Goal: Information Seeking & Learning: Learn about a topic

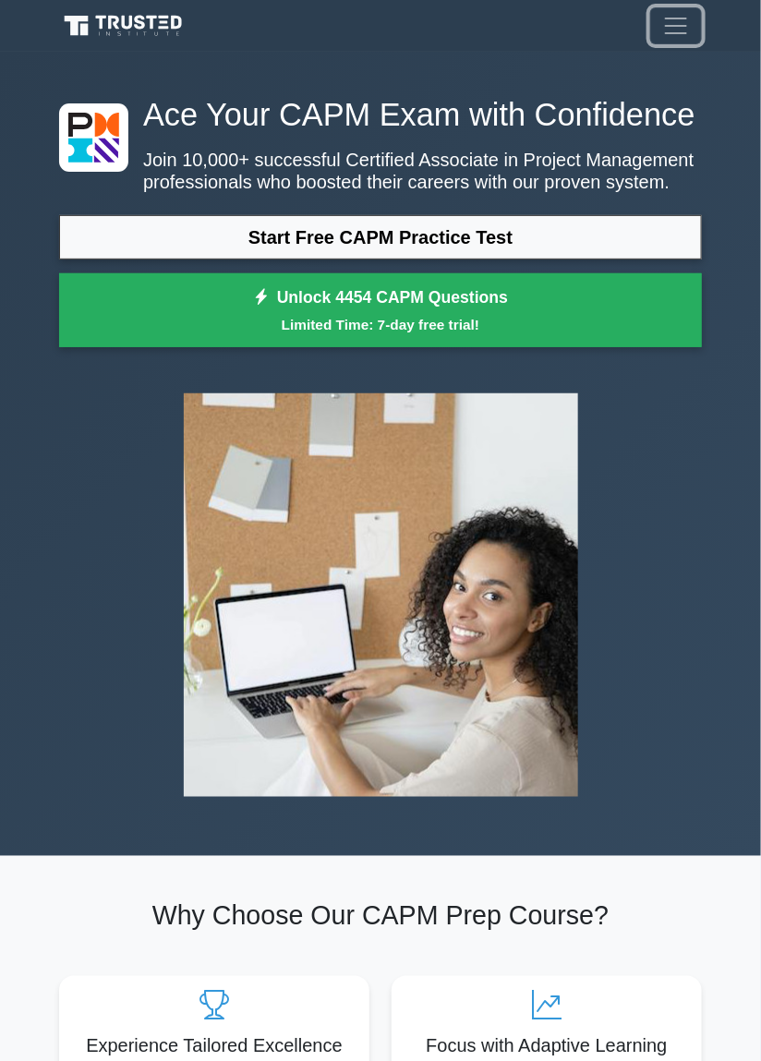
click at [678, 34] on span "Toggle navigation" at bounding box center [676, 26] width 28 height 28
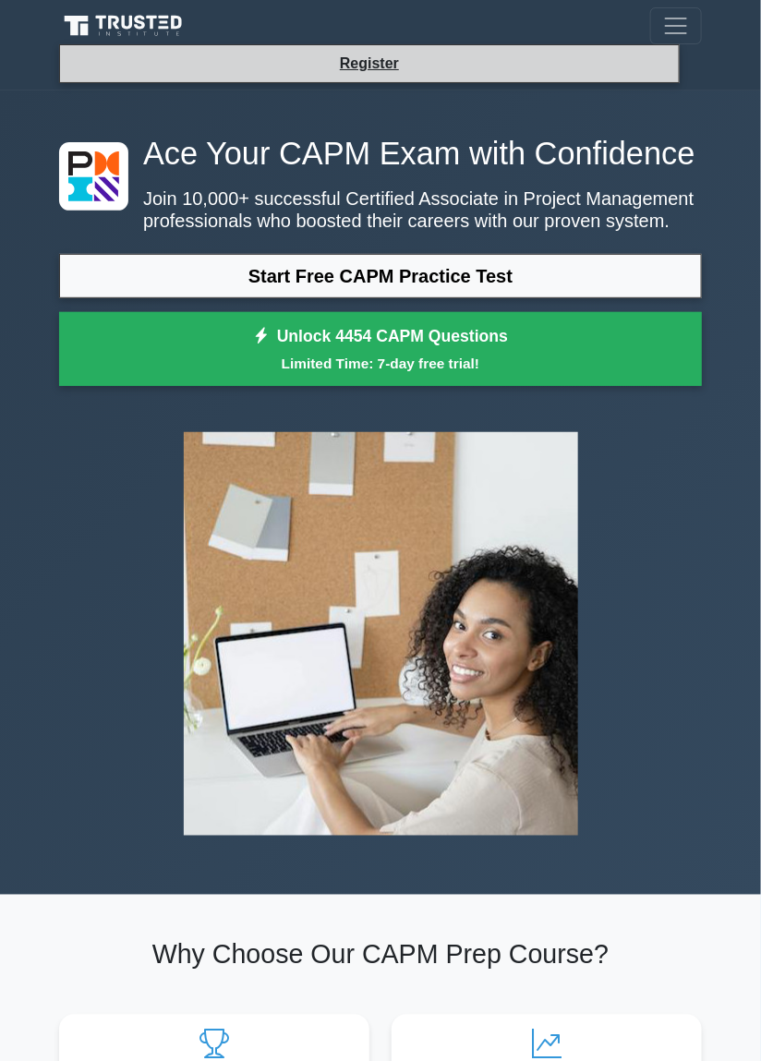
click at [640, 75] on li "Register" at bounding box center [369, 63] width 621 height 39
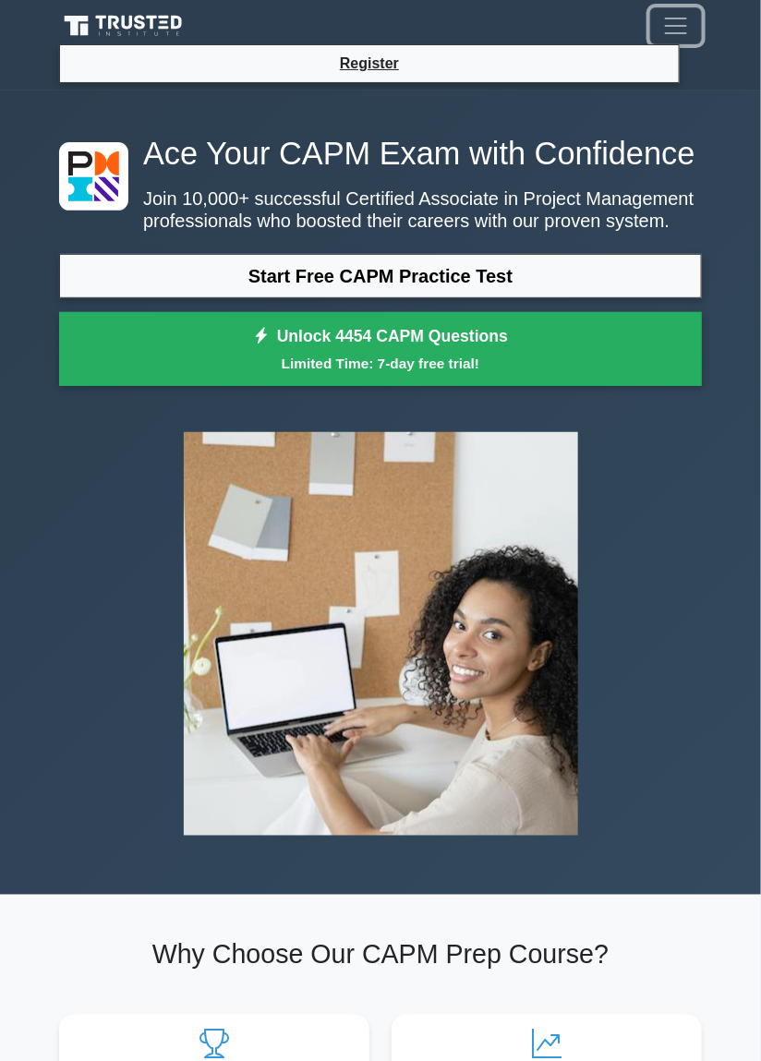
click at [690, 27] on button "Toggle navigation" at bounding box center [676, 25] width 52 height 37
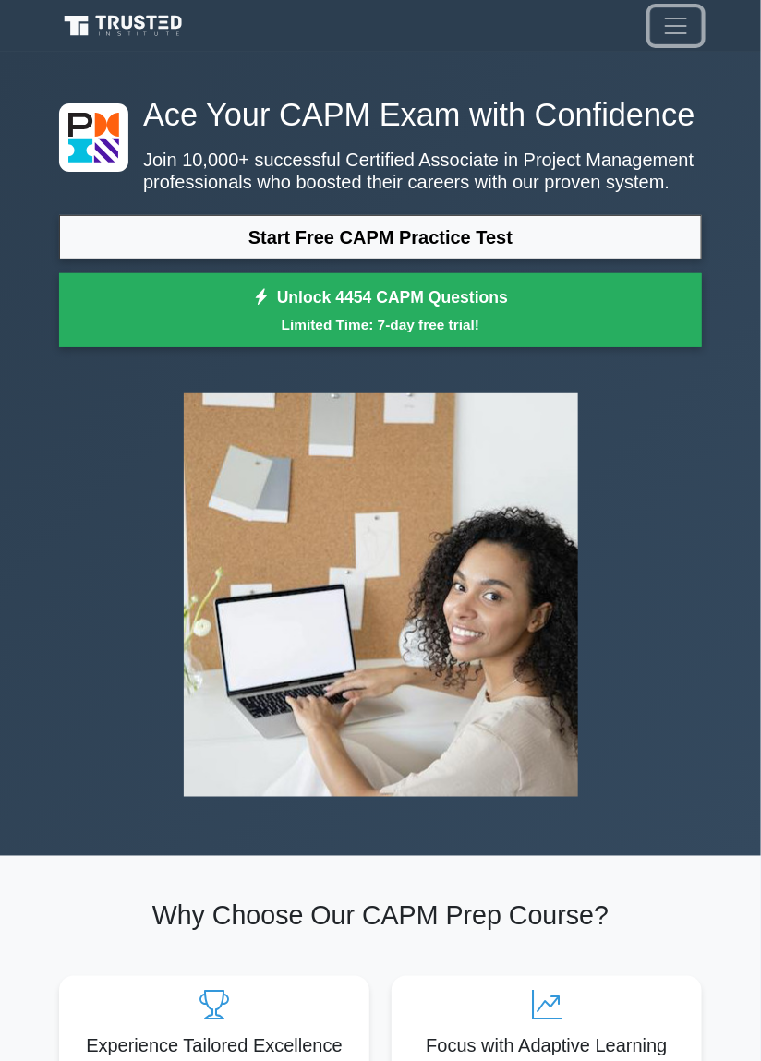
click at [693, 25] on button "Toggle navigation" at bounding box center [676, 25] width 52 height 37
click at [675, 34] on span "Toggle navigation" at bounding box center [676, 26] width 28 height 28
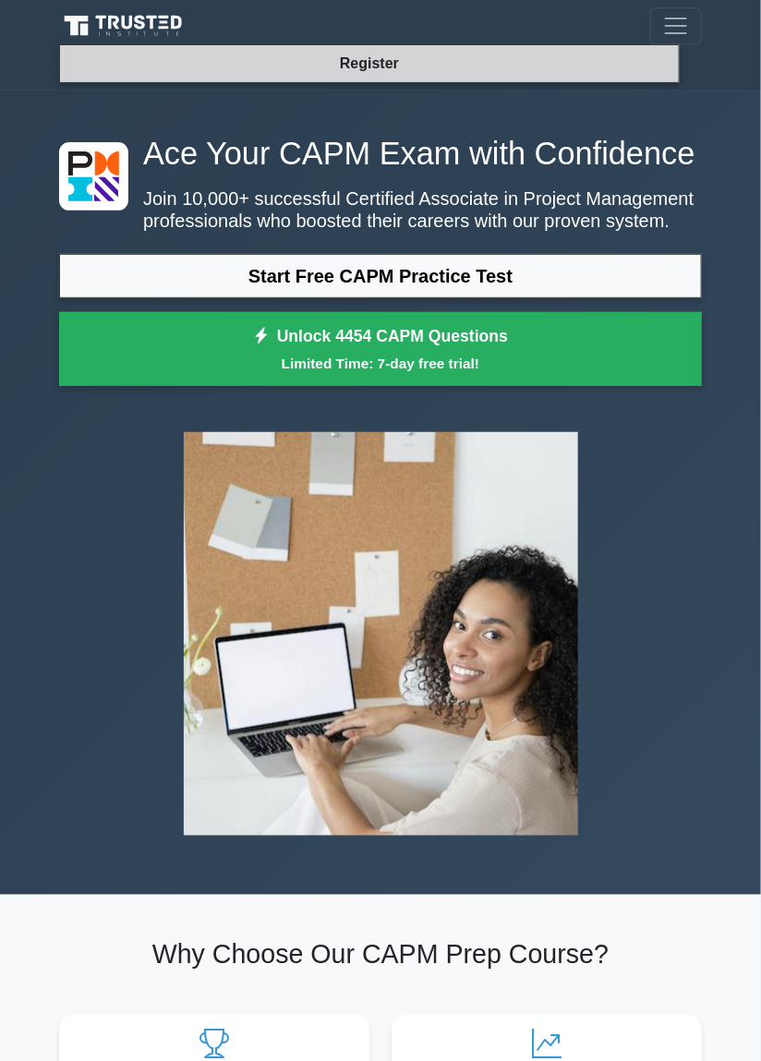
click at [370, 66] on link "Register" at bounding box center [369, 63] width 81 height 23
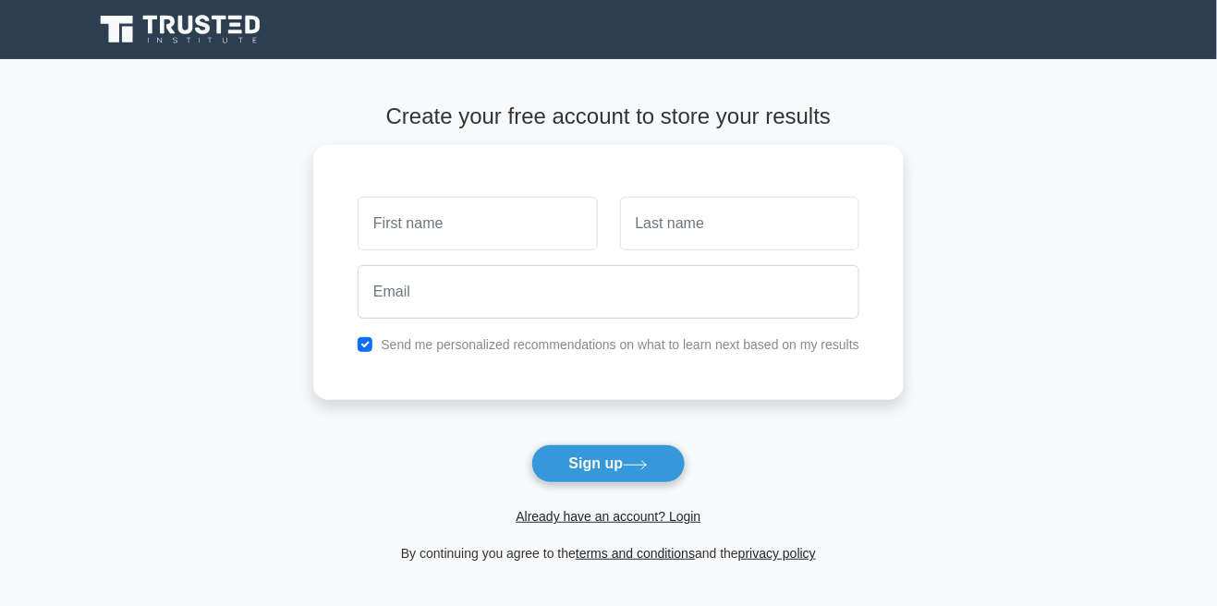
click at [161, 38] on icon at bounding box center [181, 29] width 177 height 35
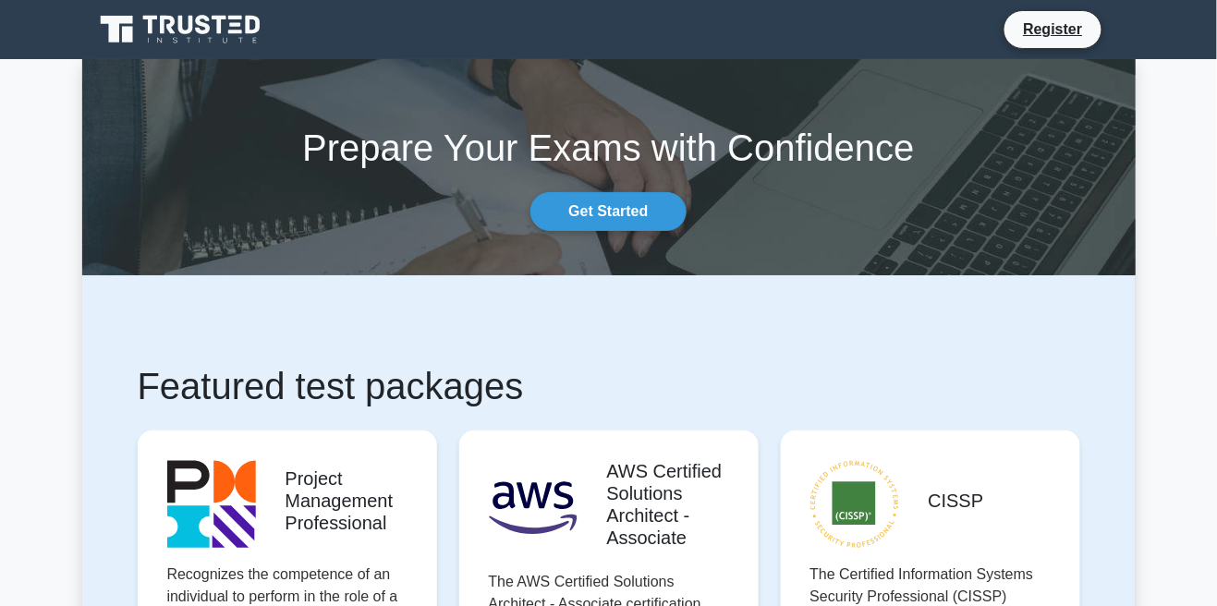
click at [160, 40] on icon at bounding box center [160, 41] width 5 height 6
click at [631, 219] on link "Get Started" at bounding box center [607, 211] width 155 height 39
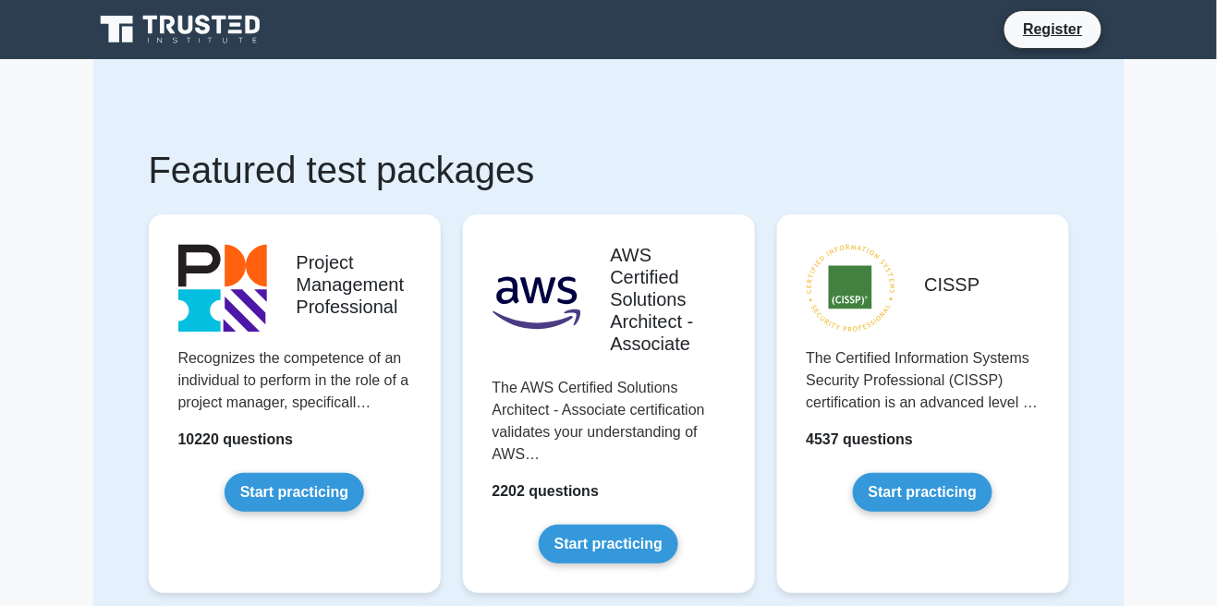
click at [139, 38] on icon at bounding box center [181, 29] width 177 height 35
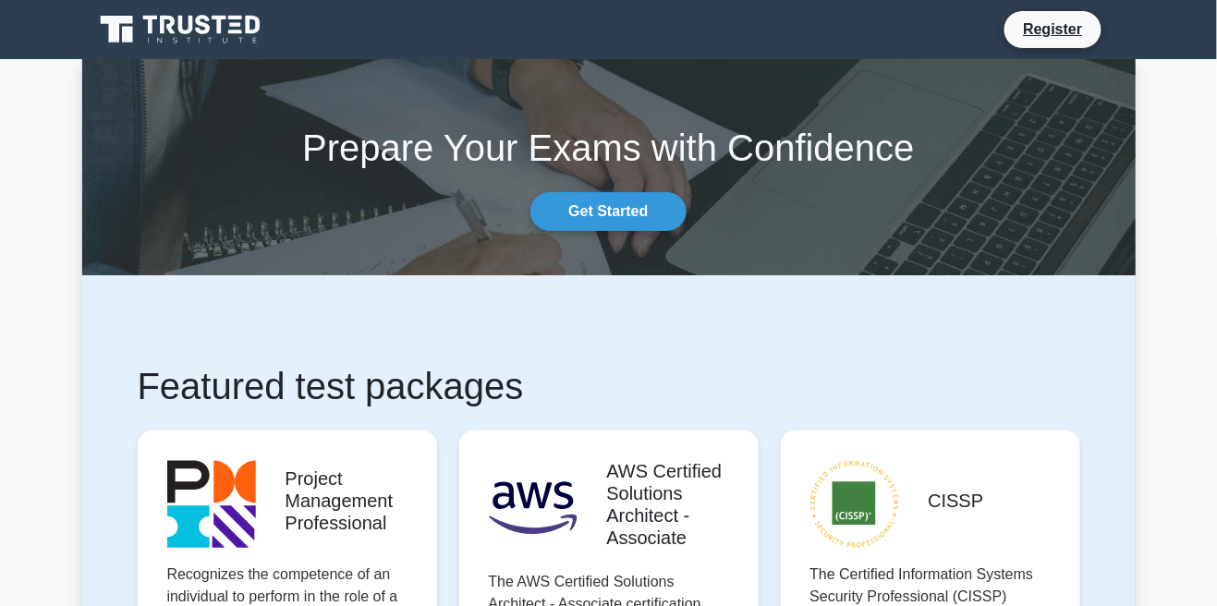
click at [1178, 44] on nav "Register" at bounding box center [608, 29] width 1217 height 59
click at [1190, 43] on nav "Register" at bounding box center [608, 29] width 1217 height 59
click at [1189, 42] on nav "Register" at bounding box center [608, 29] width 1217 height 59
click at [119, 28] on icon at bounding box center [181, 29] width 177 height 35
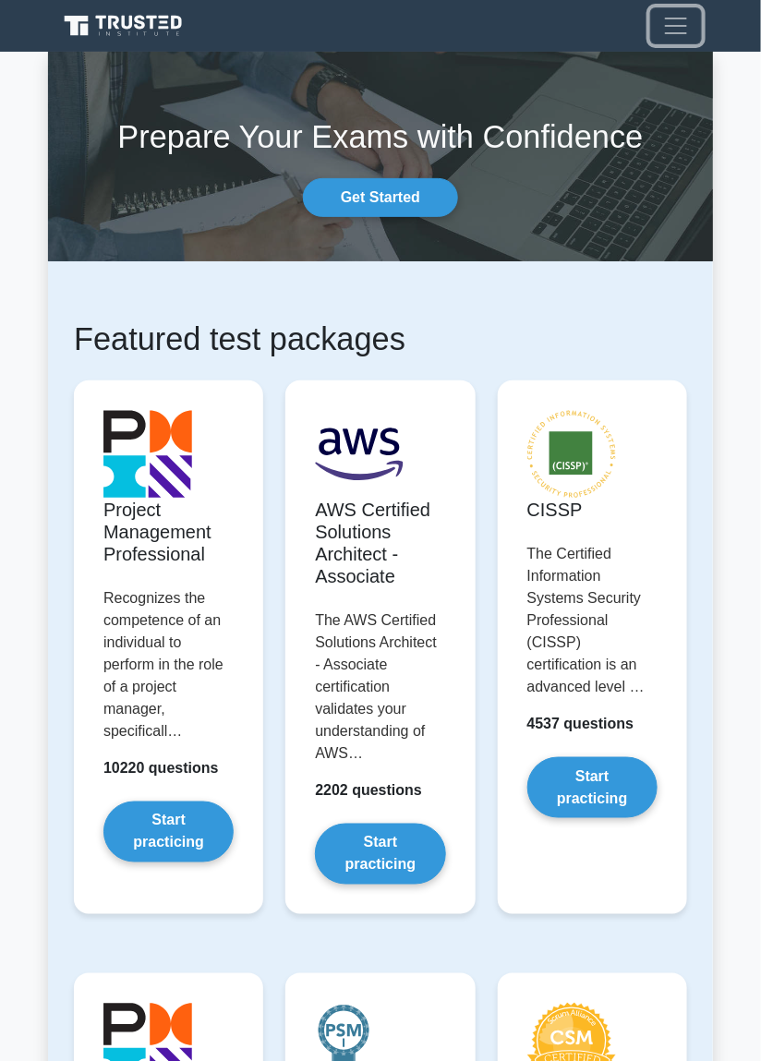
click at [687, 37] on span "Toggle navigation" at bounding box center [676, 26] width 28 height 28
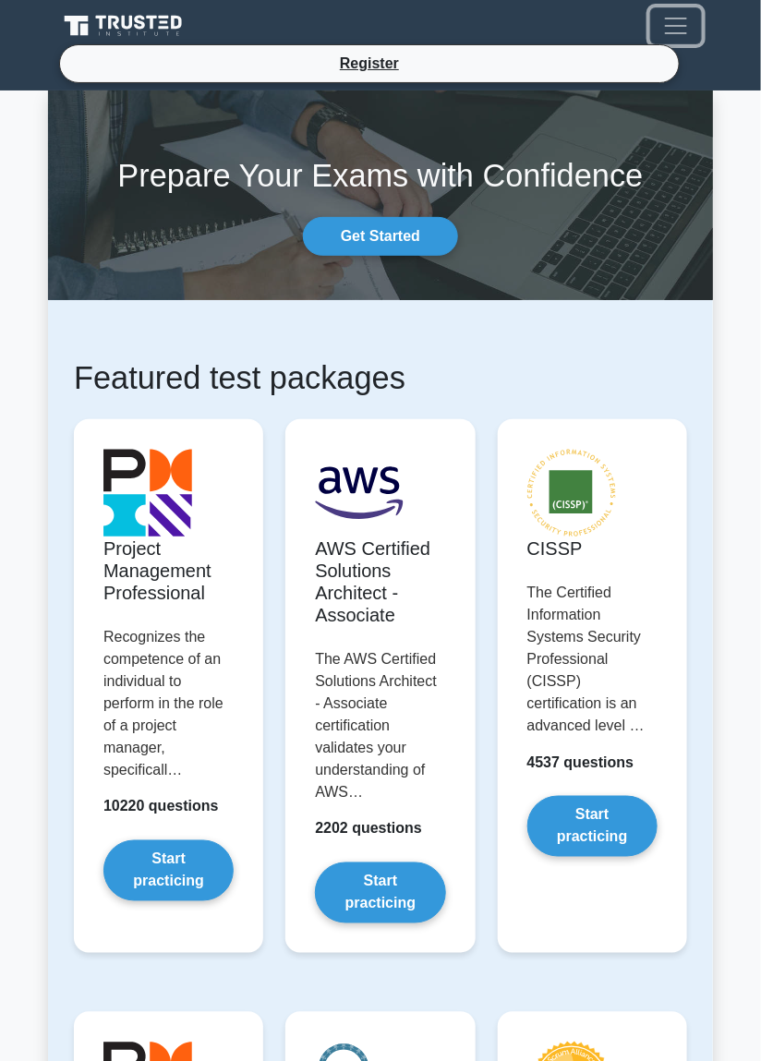
click at [680, 36] on span "Toggle navigation" at bounding box center [676, 26] width 28 height 28
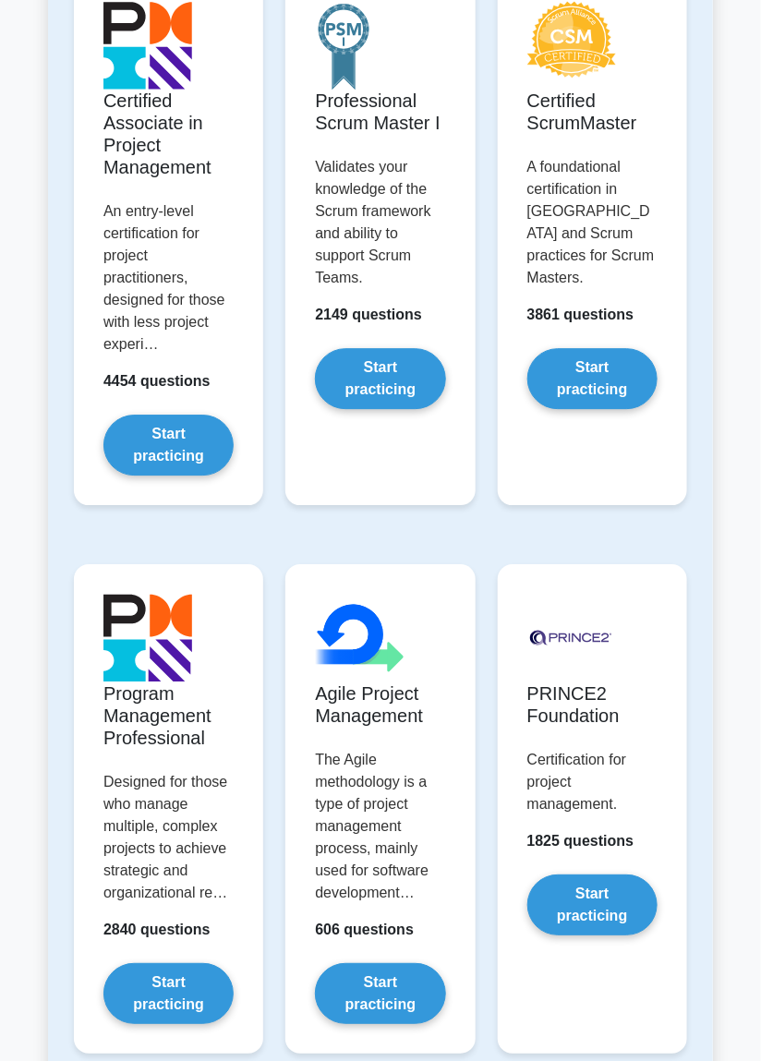
scroll to position [1001, 0]
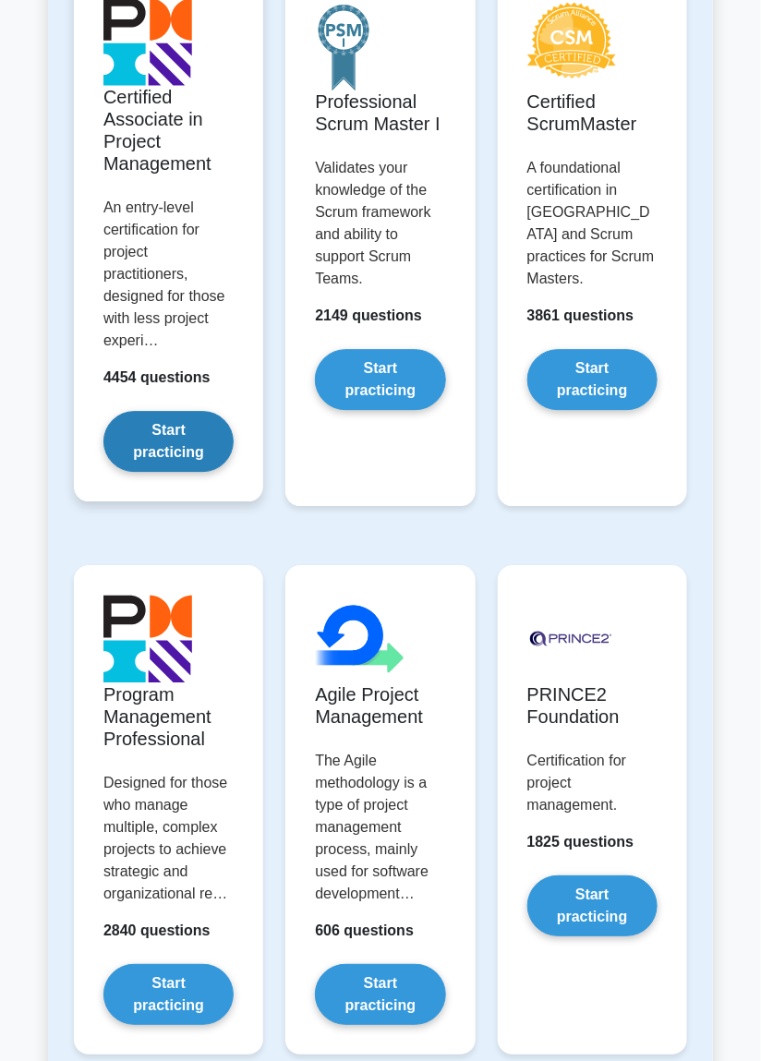
click at [134, 441] on link "Start practicing" at bounding box center [168, 441] width 130 height 61
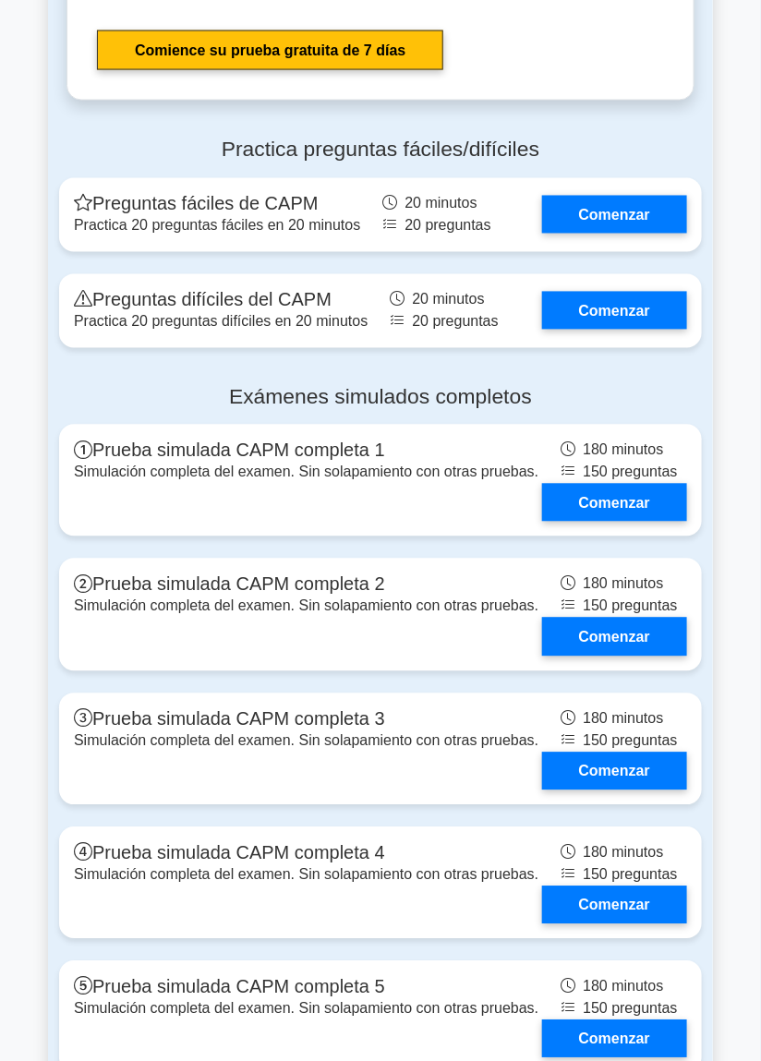
scroll to position [5514, 0]
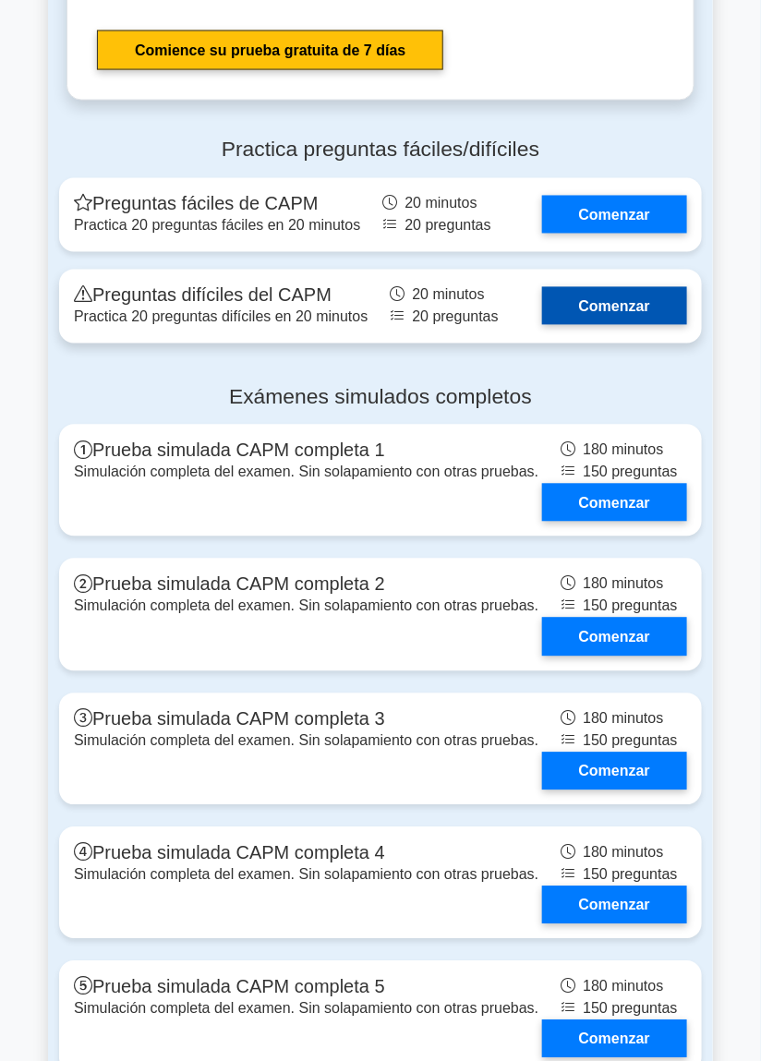
click at [642, 287] on link "Comenzar" at bounding box center [614, 306] width 145 height 38
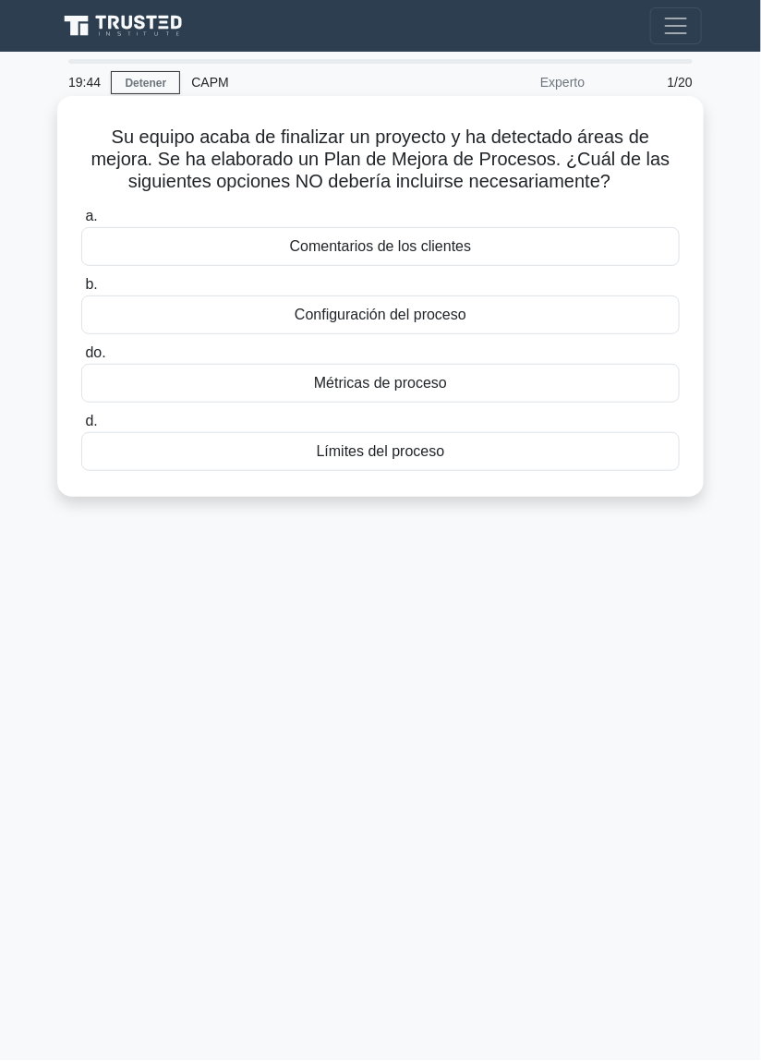
scroll to position [8, 0]
click at [497, 247] on div "Comentarios de los clientes" at bounding box center [380, 246] width 599 height 39
click at [81, 223] on input "a. Comentarios de los clientes" at bounding box center [81, 217] width 0 height 12
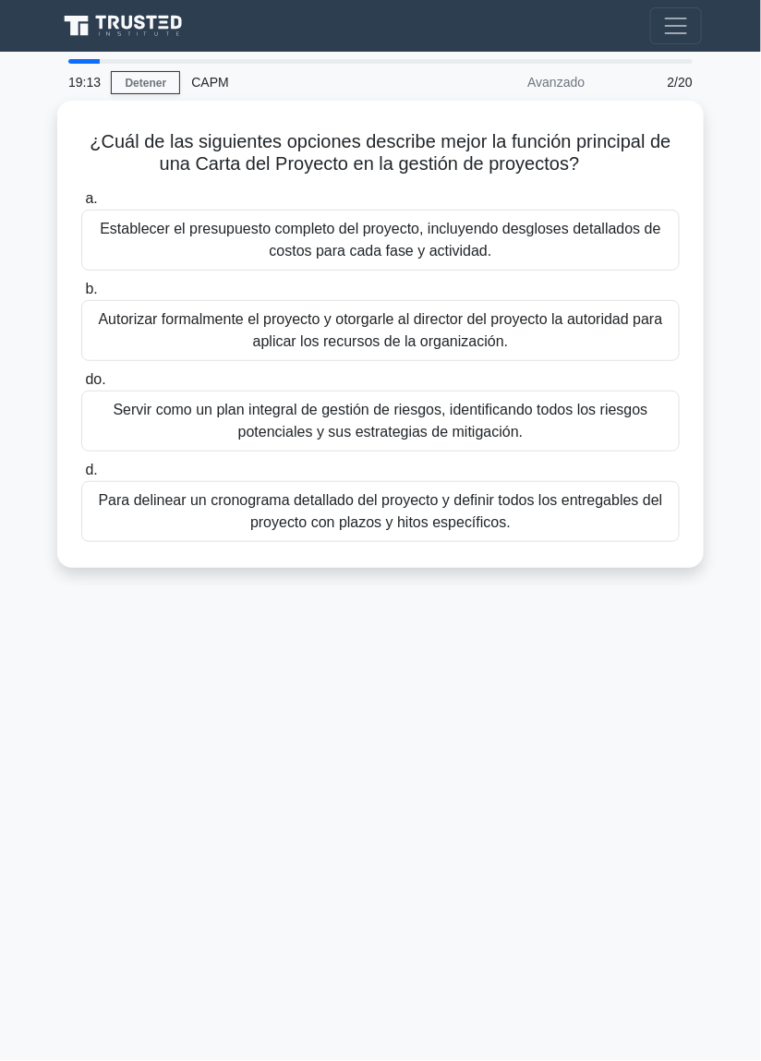
scroll to position [0, 0]
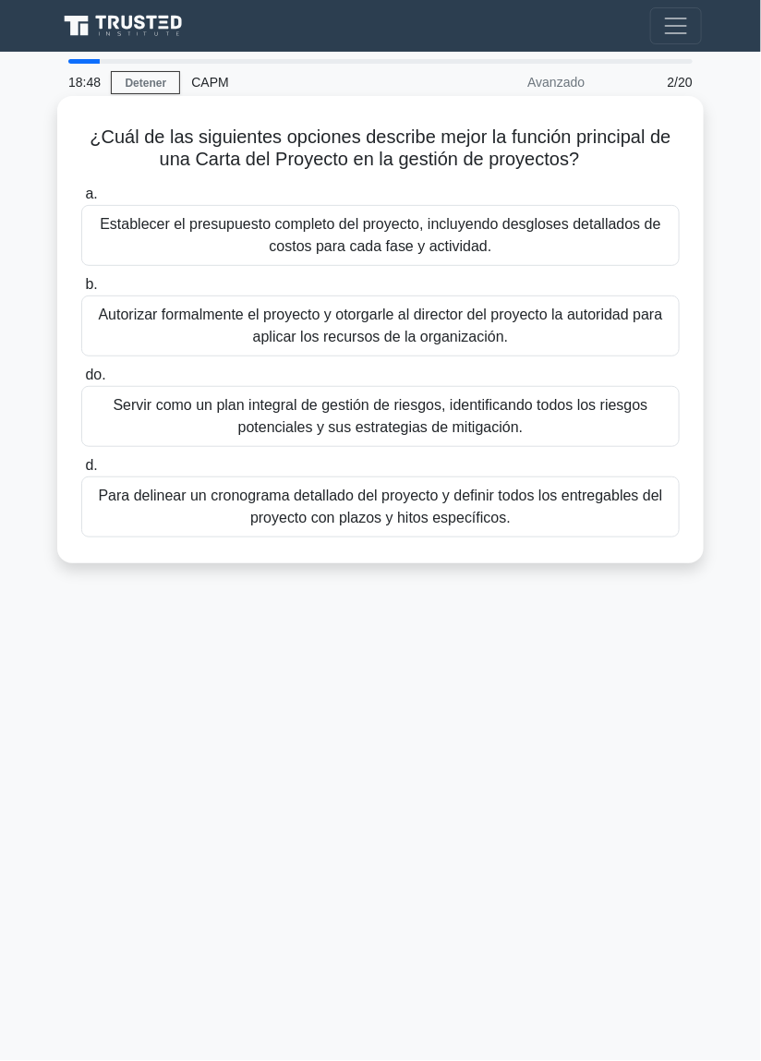
click at [572, 331] on font "Autorizar formalmente el proyecto y otorgarle al director del proyecto la autor…" at bounding box center [381, 326] width 582 height 44
click at [81, 291] on input "b. Autorizar formalmente el proyecto y otorgarle al director del proyecto la au…" at bounding box center [81, 285] width 0 height 12
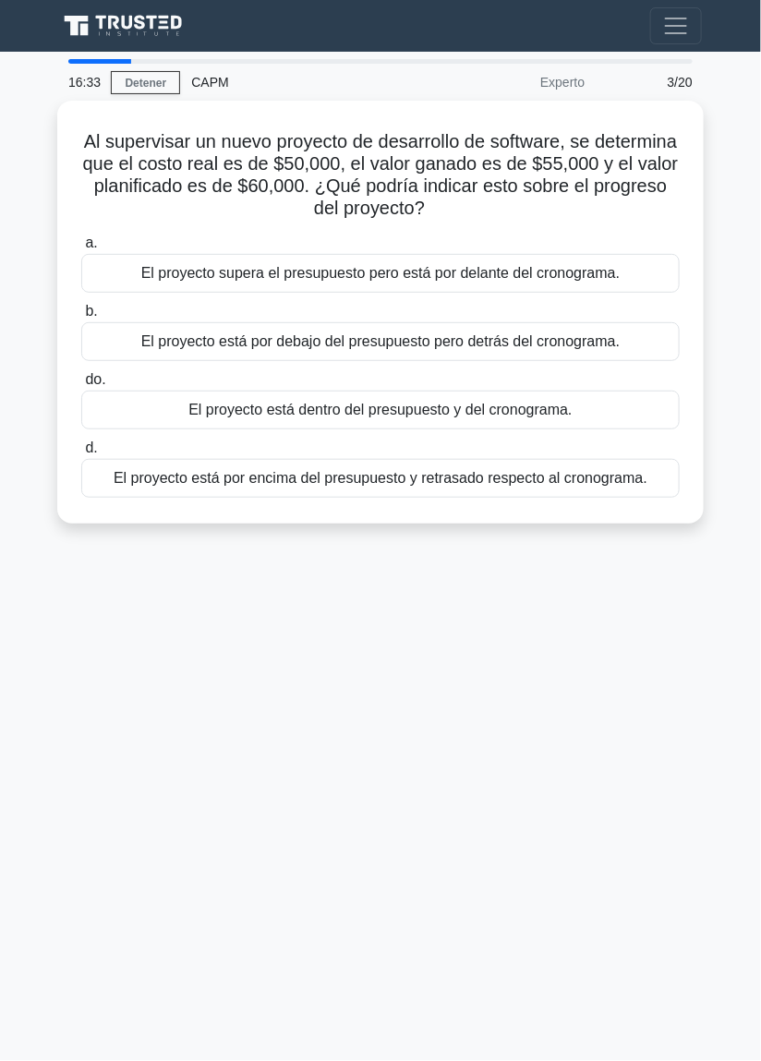
click at [756, 258] on main "16:33 Detener CAPM Experto 3/20 Al supervisar un nuevo proyecto de desarrollo d…" at bounding box center [380, 557] width 761 height 1010
click at [745, 235] on main "16:32 Detener CAPM Experto 3/20 Al supervisar un nuevo proyecto de desarrollo d…" at bounding box center [380, 557] width 761 height 1010
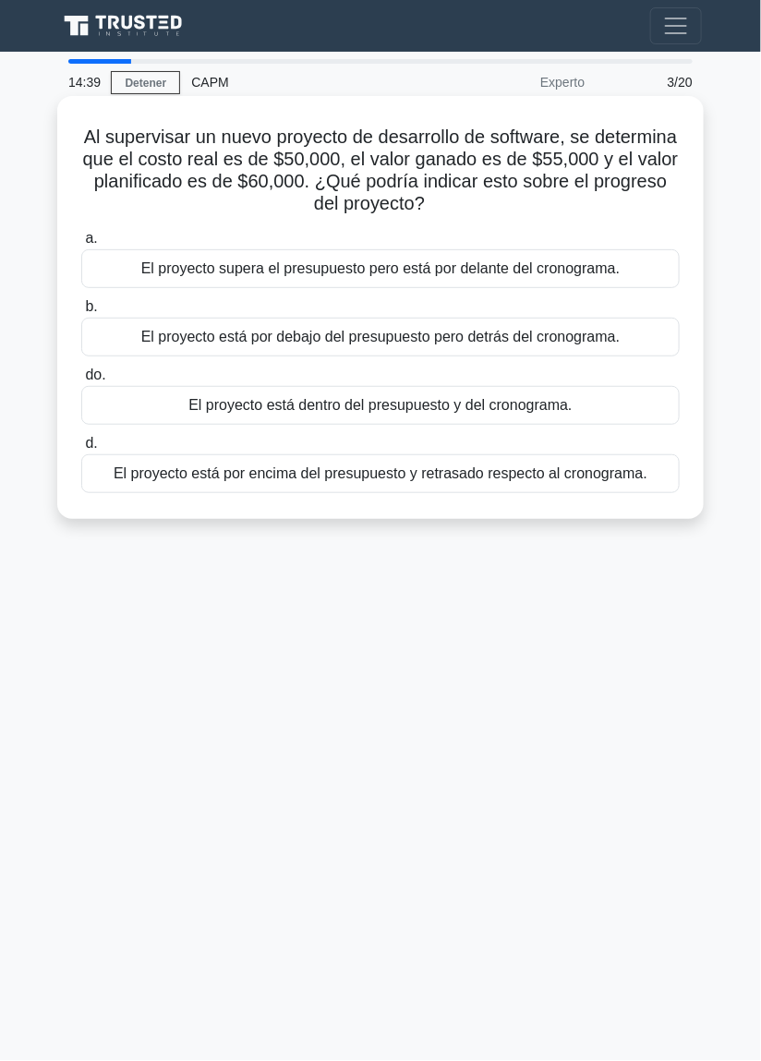
click at [517, 276] on font "El proyecto supera el presupuesto pero está por delante del cronograma." at bounding box center [380, 269] width 479 height 16
click at [81, 245] on input "a. El proyecto supera el presupuesto pero está por delante del cronograma." at bounding box center [81, 239] width 0 height 12
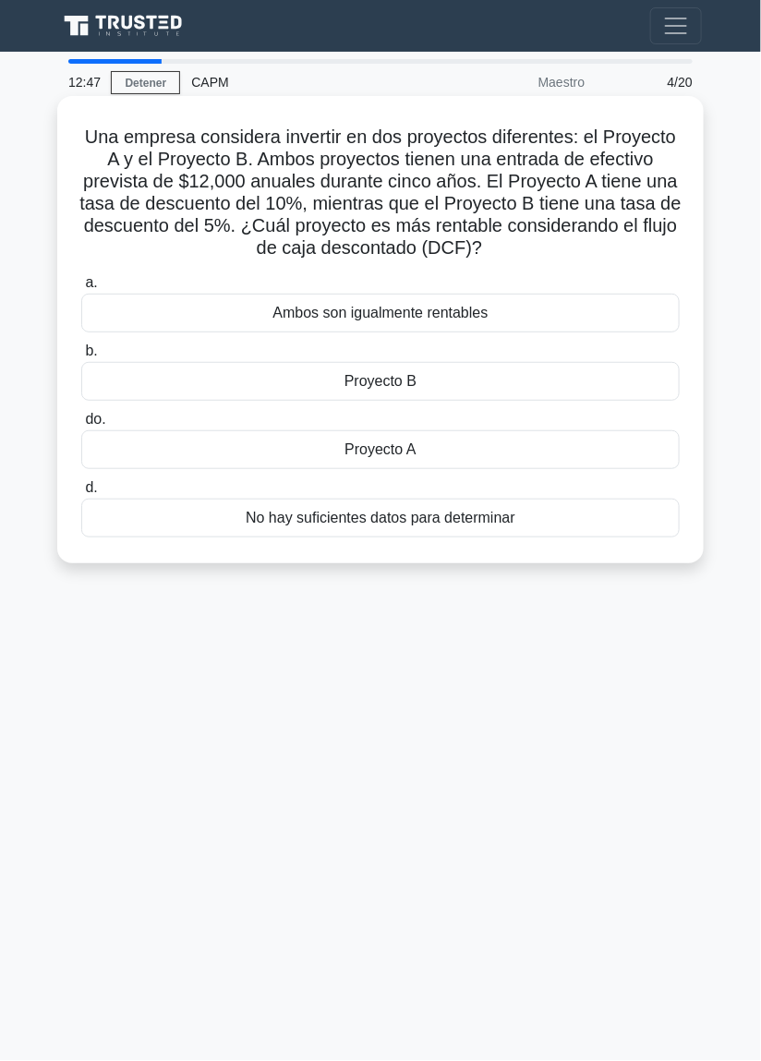
click at [138, 451] on div "Proyecto A" at bounding box center [380, 449] width 599 height 39
click at [81, 426] on input "do. Proyecto A" at bounding box center [81, 420] width 0 height 12
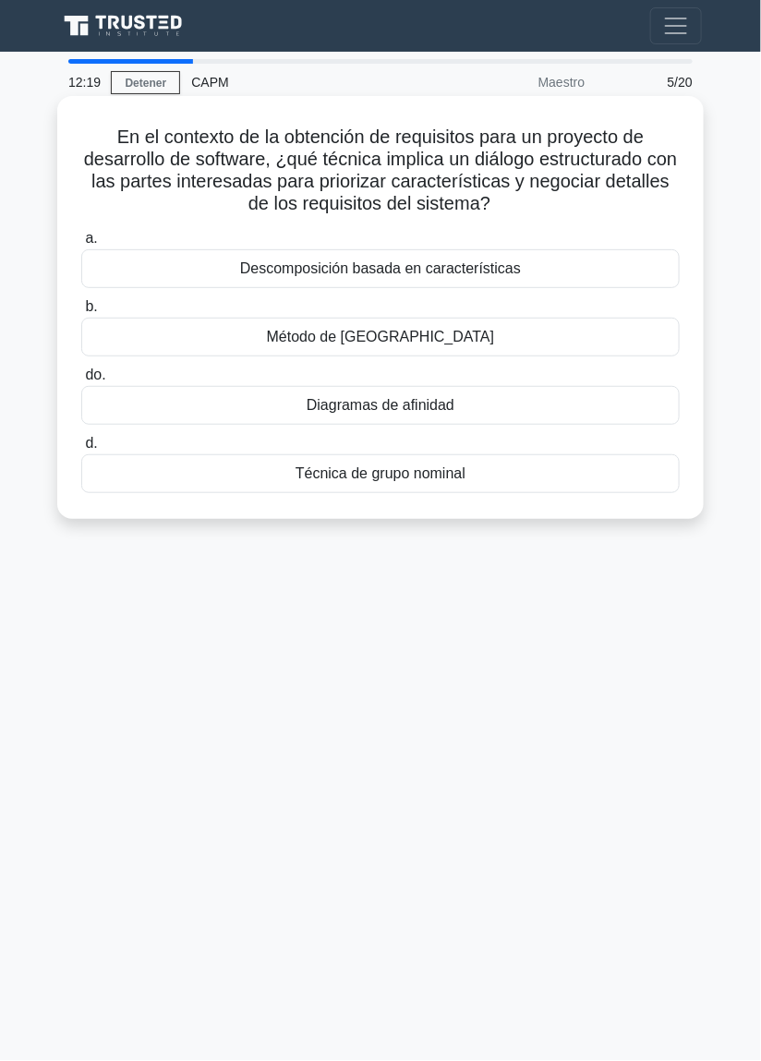
click at [594, 278] on div "Descomposición basada en características" at bounding box center [380, 268] width 599 height 39
click at [81, 245] on input "a. Descomposición basada en características" at bounding box center [81, 239] width 0 height 12
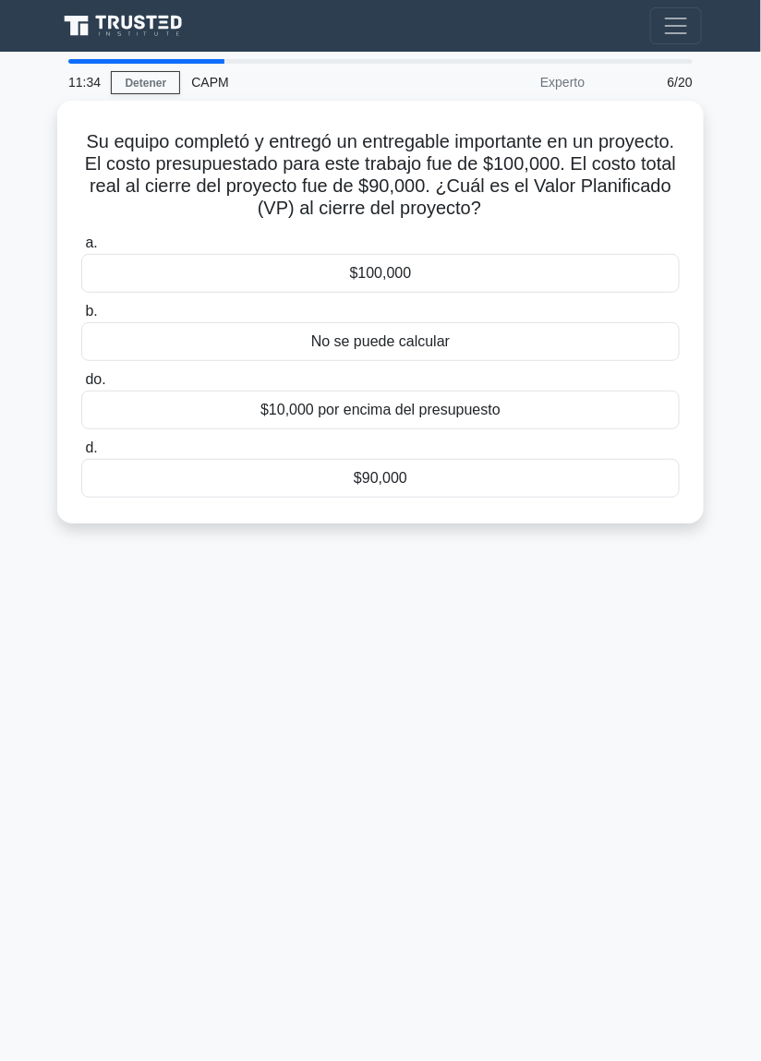
scroll to position [17, 0]
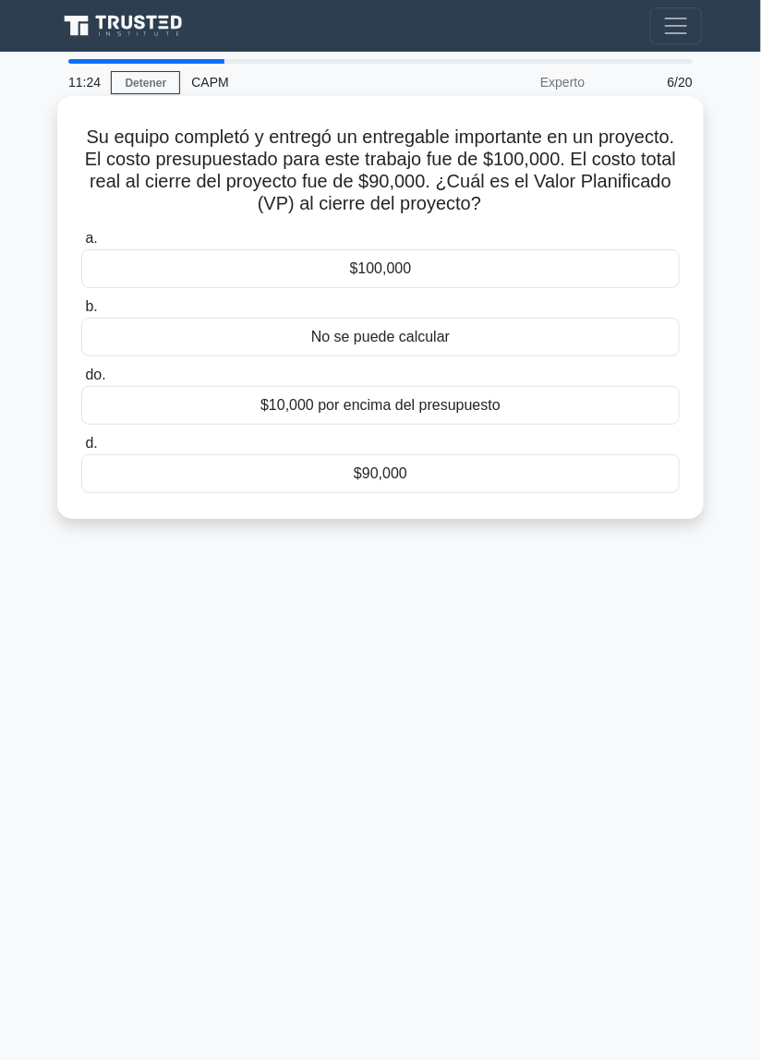
click at [579, 252] on div "$100,000" at bounding box center [380, 268] width 599 height 39
click at [81, 245] on input "a. $100,000" at bounding box center [81, 239] width 0 height 12
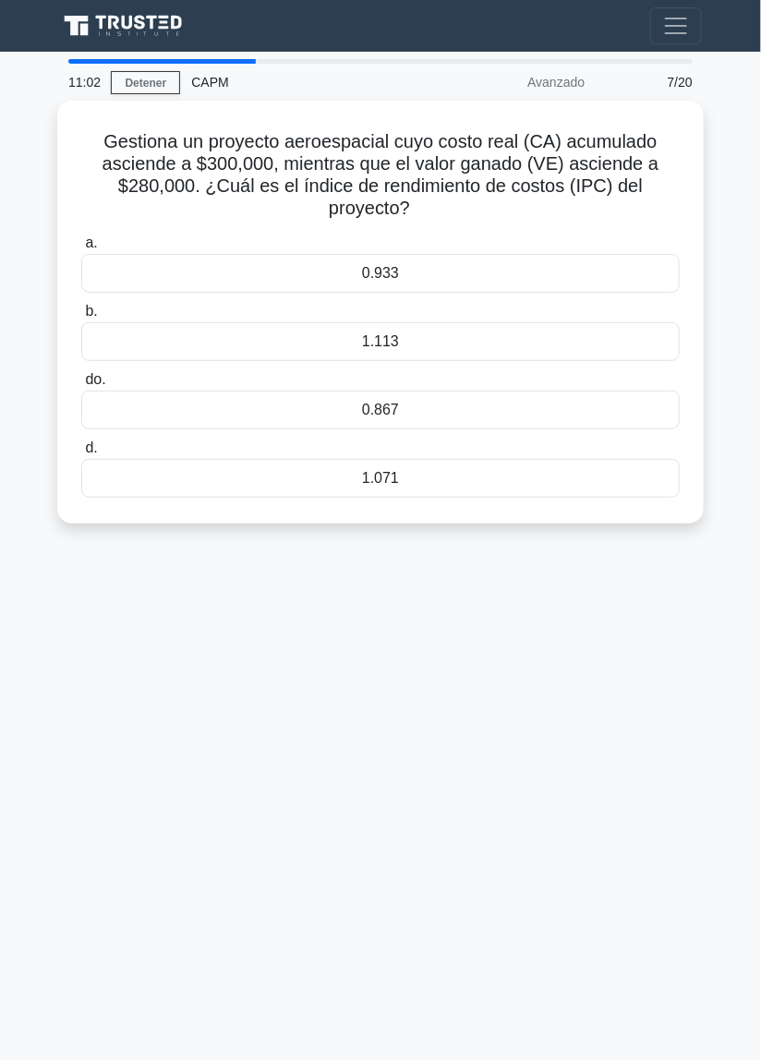
scroll to position [13, 0]
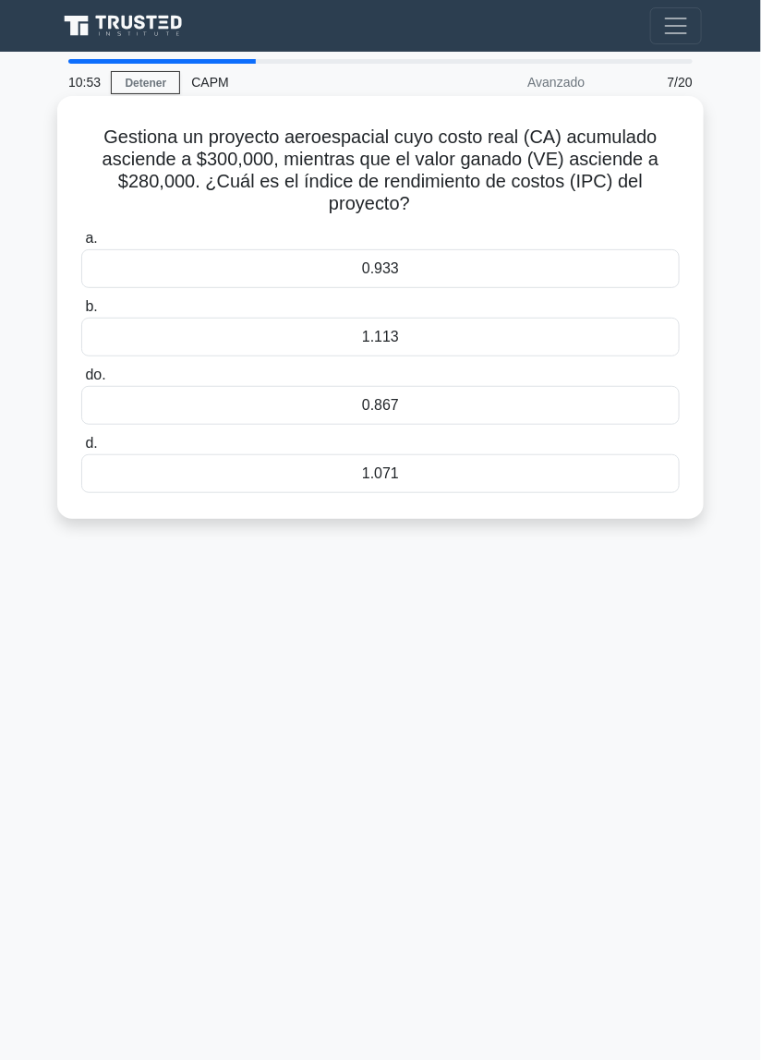
click at [582, 261] on div "0.933" at bounding box center [380, 268] width 599 height 39
click at [81, 245] on input "a. 0.933" at bounding box center [81, 239] width 0 height 12
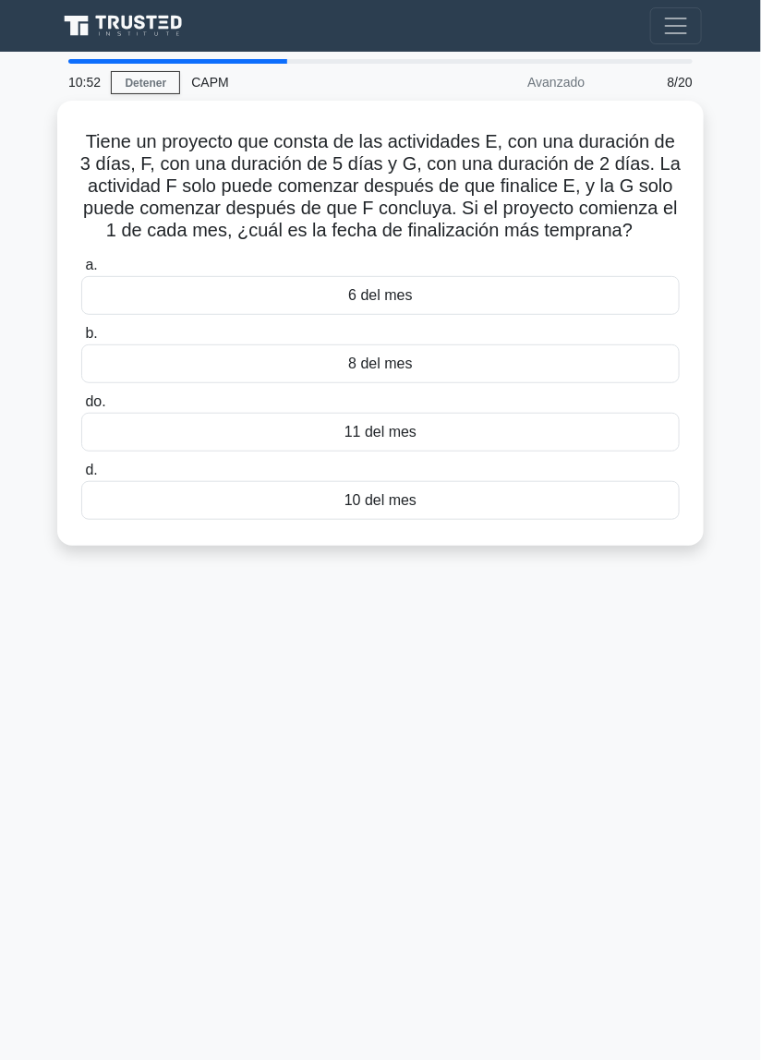
scroll to position [0, 0]
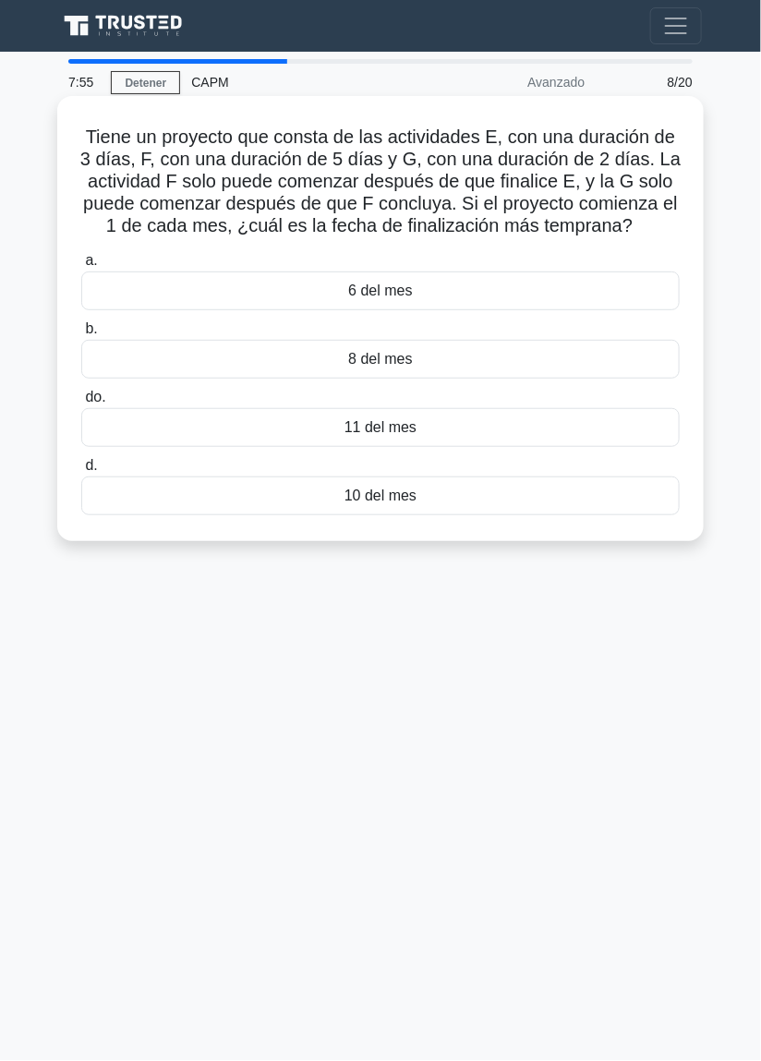
click at [544, 515] on div "10 del mes" at bounding box center [380, 496] width 599 height 39
click at [81, 472] on input "d. 10 del mes" at bounding box center [81, 466] width 0 height 12
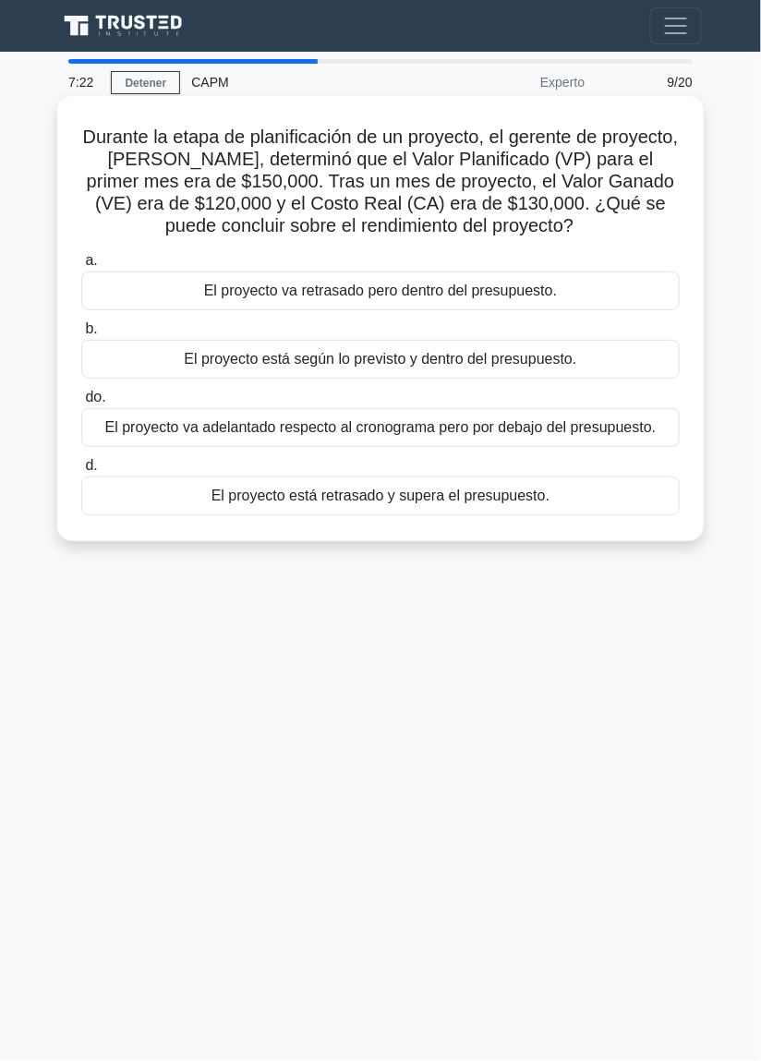
click at [642, 506] on div "El proyecto está retrasado y supera el presupuesto." at bounding box center [380, 496] width 599 height 39
click at [81, 472] on input "d. El proyecto está retrasado y supera el presupuesto." at bounding box center [81, 466] width 0 height 12
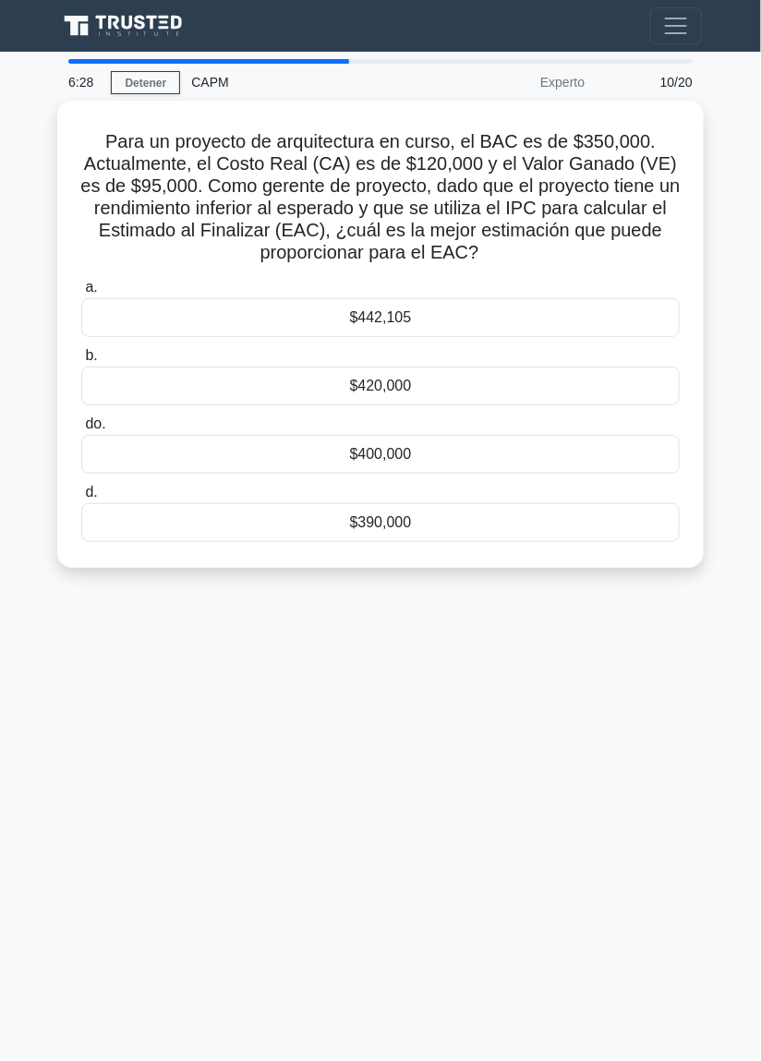
scroll to position [36, 0]
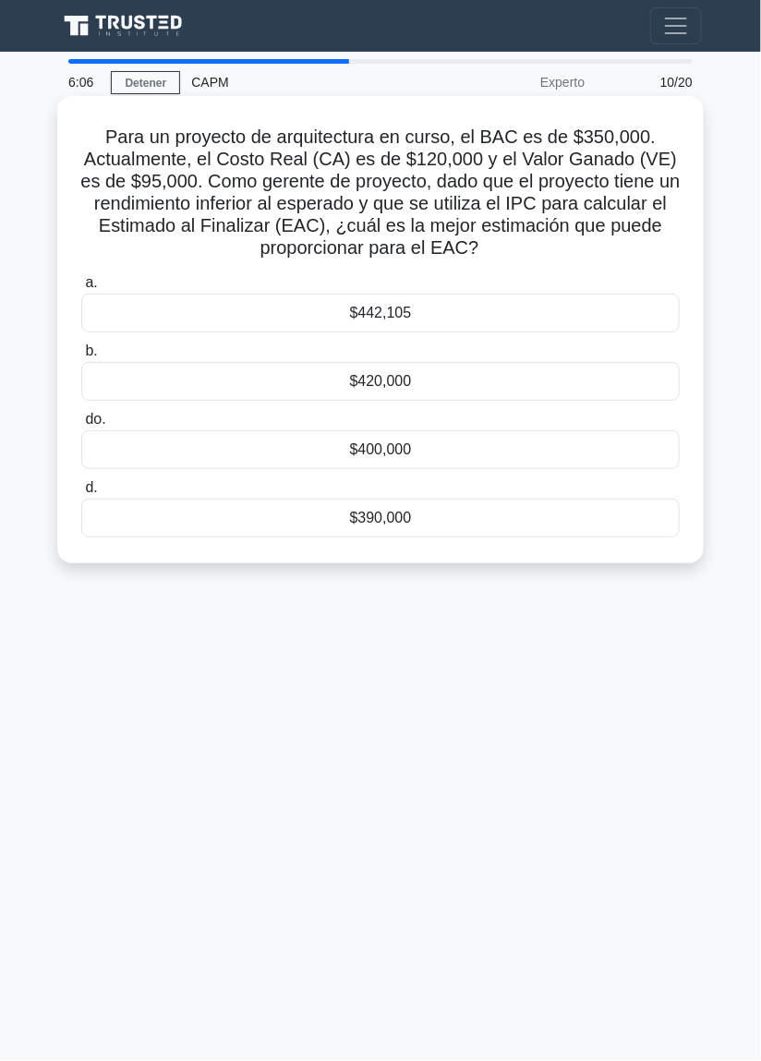
click at [536, 362] on div "$420,000" at bounding box center [380, 381] width 599 height 39
click at [81, 345] on input "b. $420,000" at bounding box center [81, 351] width 0 height 12
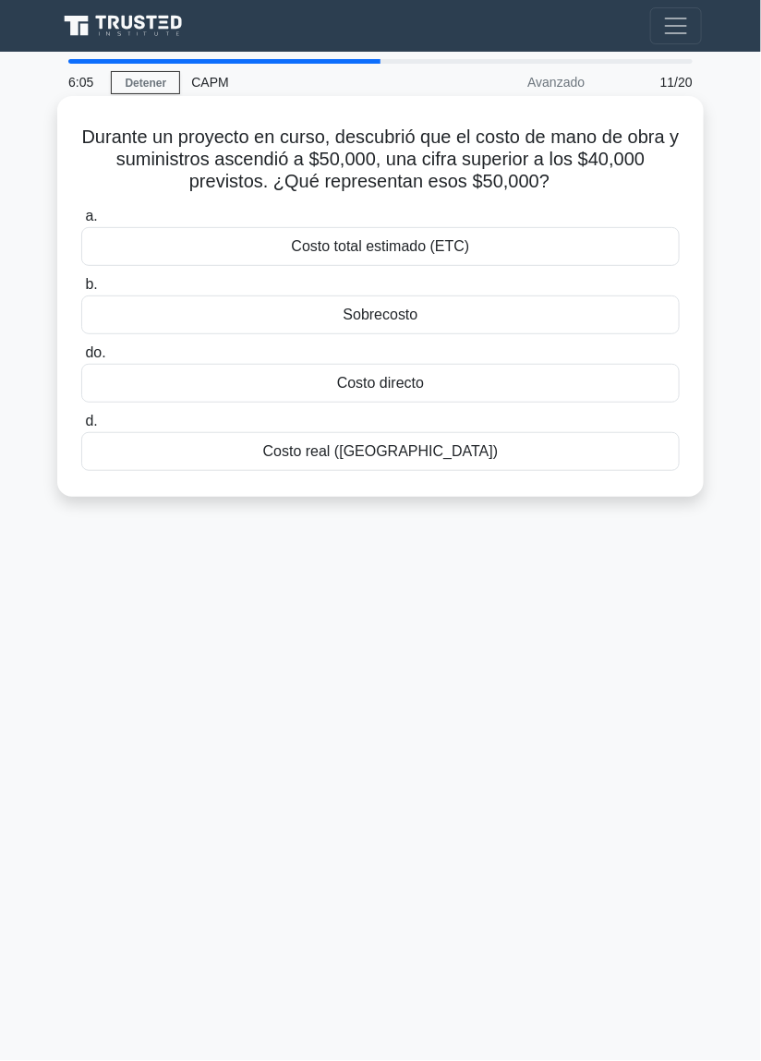
scroll to position [0, 0]
click at [590, 305] on div "Sobrecosto" at bounding box center [380, 315] width 599 height 39
click at [81, 291] on input "b. Sobrecosto" at bounding box center [81, 285] width 0 height 12
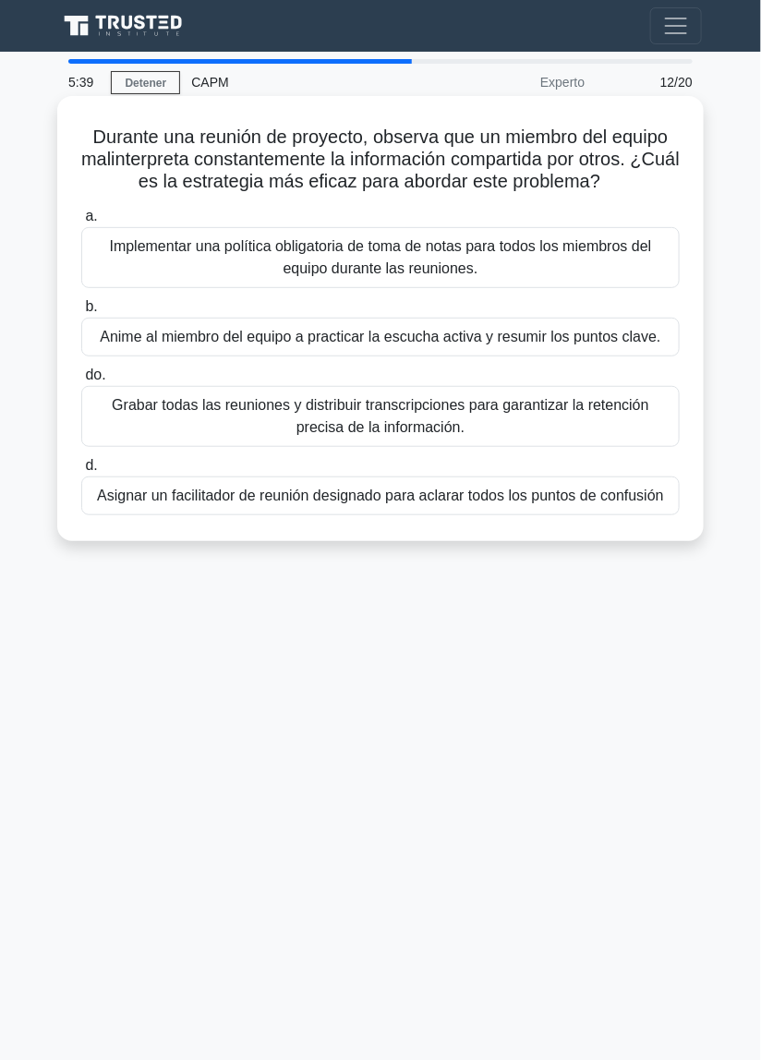
click at [627, 345] on font "Anime al miembro del equipo a practicar la escucha activa y resumir los puntos …" at bounding box center [380, 337] width 561 height 16
click at [81, 313] on input "b. Anime al miembro del equipo a practicar la escucha activa y resumir los punt…" at bounding box center [81, 307] width 0 height 12
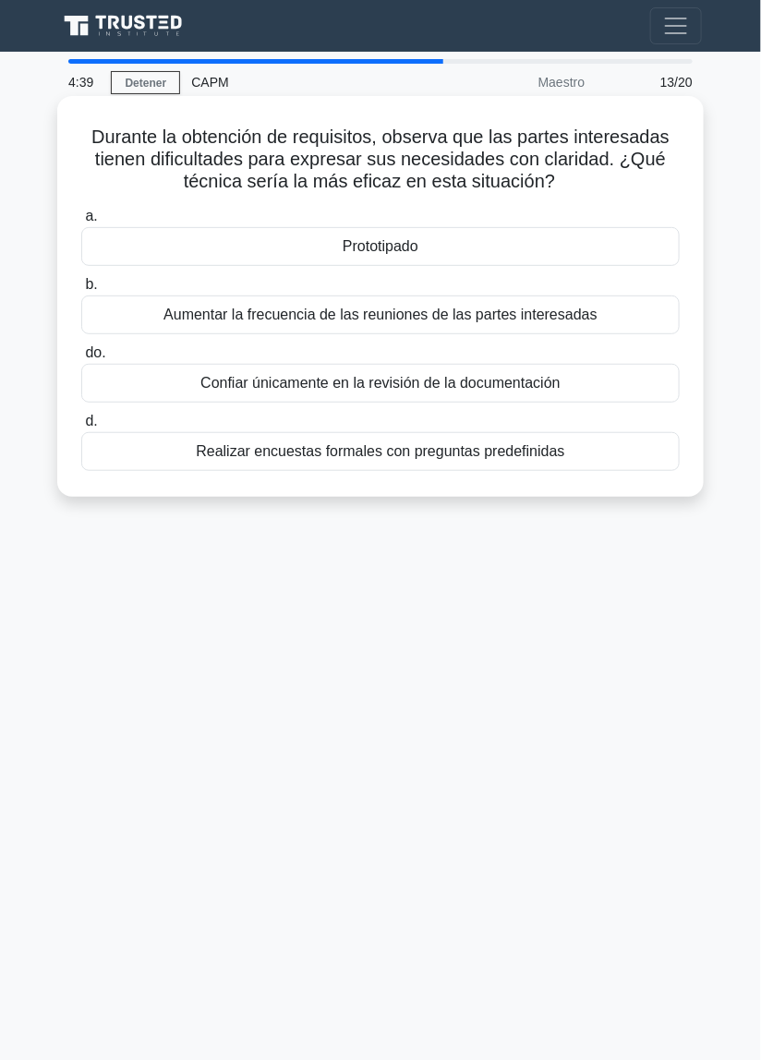
click at [636, 322] on div "Aumentar la frecuencia de las reuniones de las partes interesadas" at bounding box center [380, 315] width 599 height 39
click at [81, 291] on input "b. Aumentar la frecuencia de las reuniones de las partes interesadas" at bounding box center [81, 285] width 0 height 12
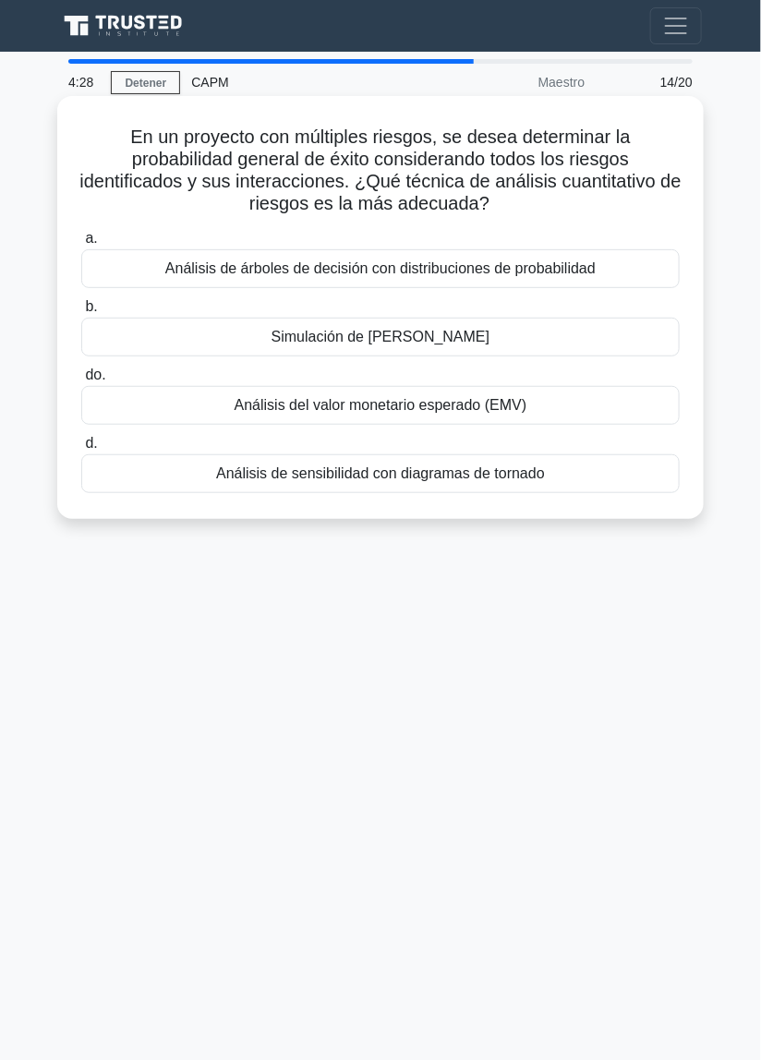
click at [612, 342] on div "Simulación de Monte Carlo" at bounding box center [380, 337] width 599 height 39
click at [81, 313] on input "b. Simulación de Monte Carlo" at bounding box center [81, 307] width 0 height 12
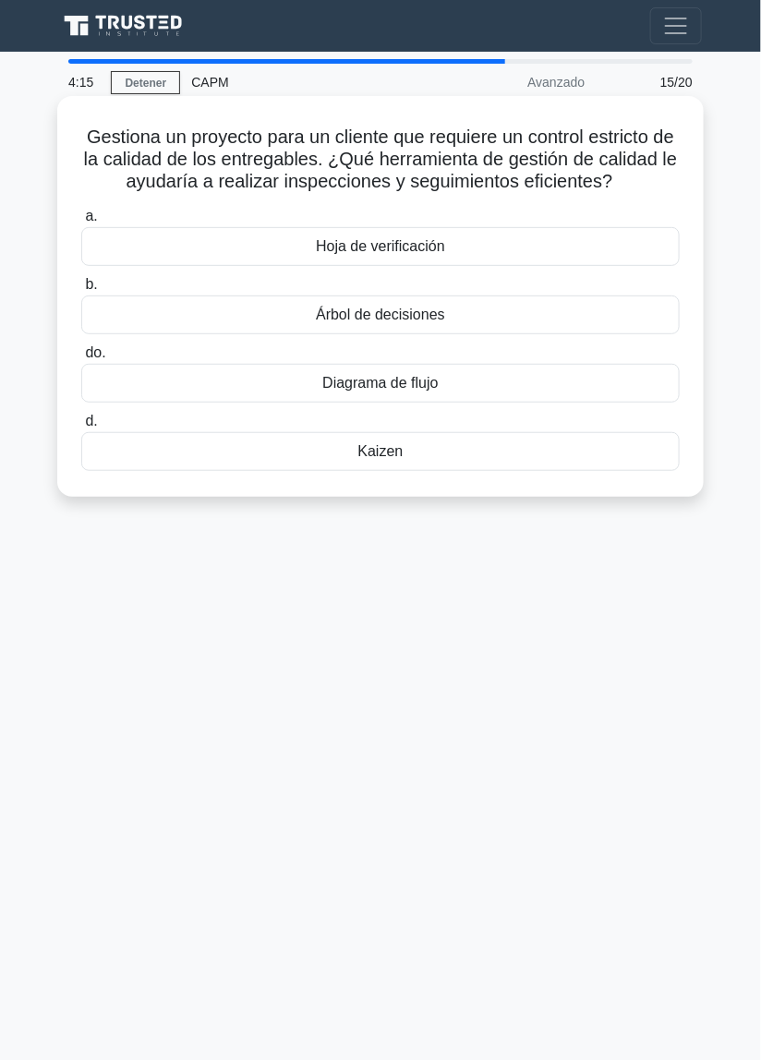
click at [631, 256] on div "Hoja de verificación" at bounding box center [380, 246] width 599 height 39
click at [81, 223] on input "a. Hoja de verificación" at bounding box center [81, 217] width 0 height 12
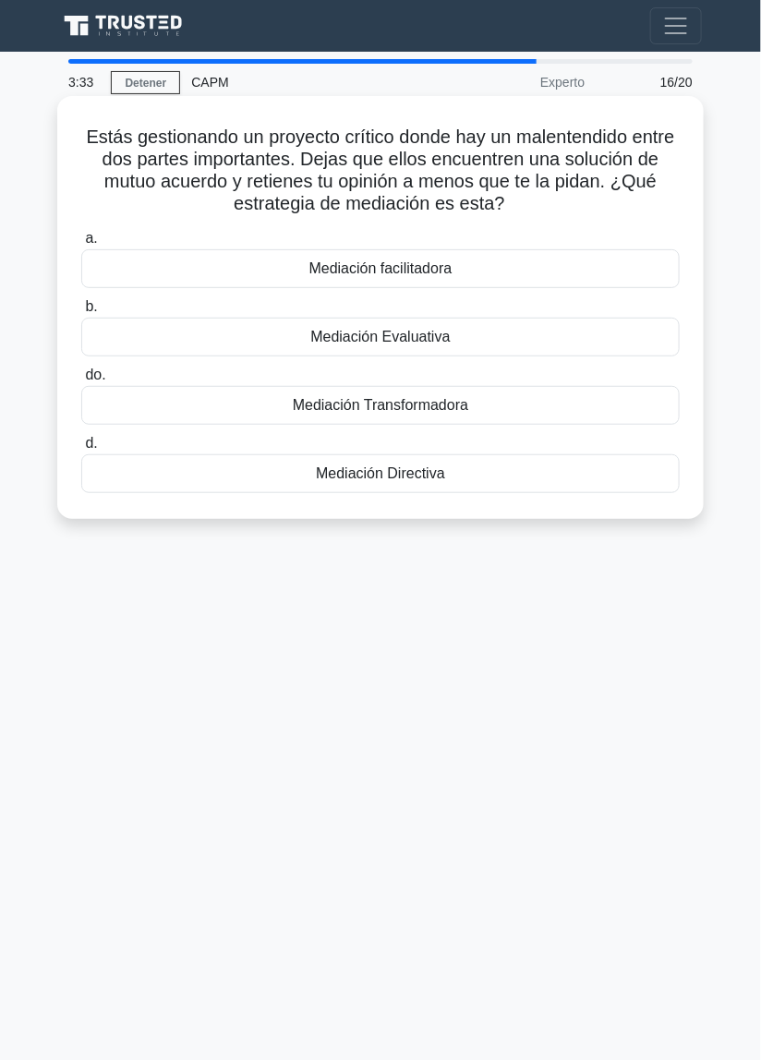
click at [595, 351] on div "Mediación Evaluativa" at bounding box center [380, 337] width 599 height 39
click at [81, 313] on input "b. Mediación Evaluativa" at bounding box center [81, 307] width 0 height 12
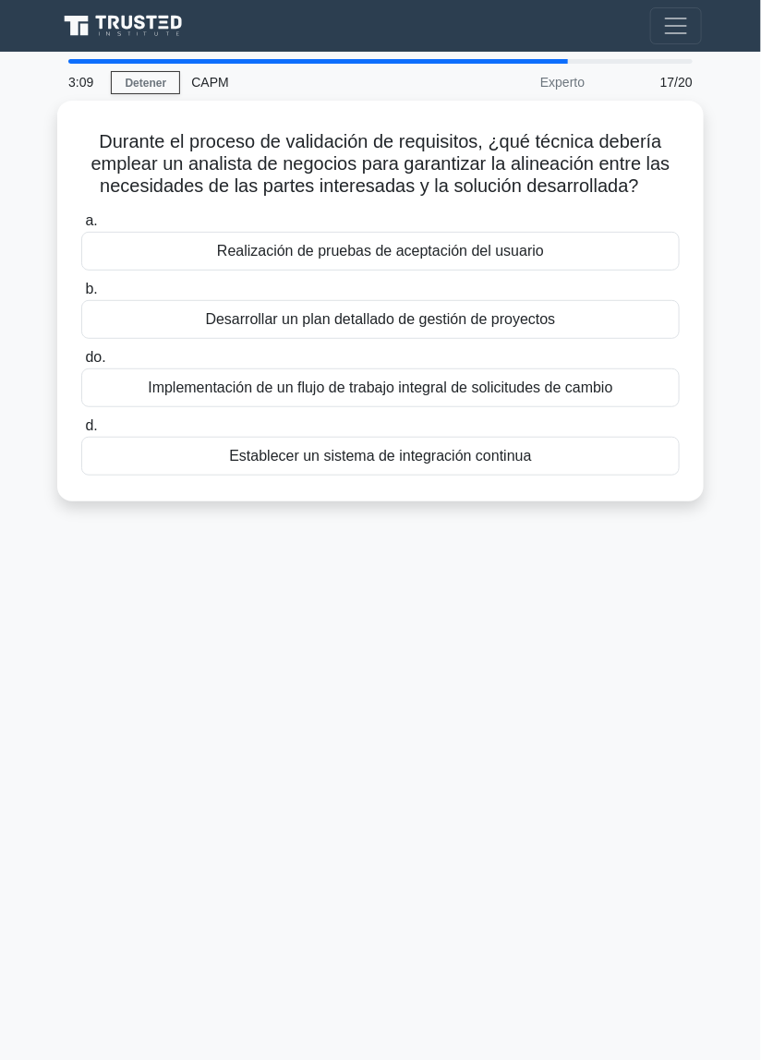
scroll to position [59, 0]
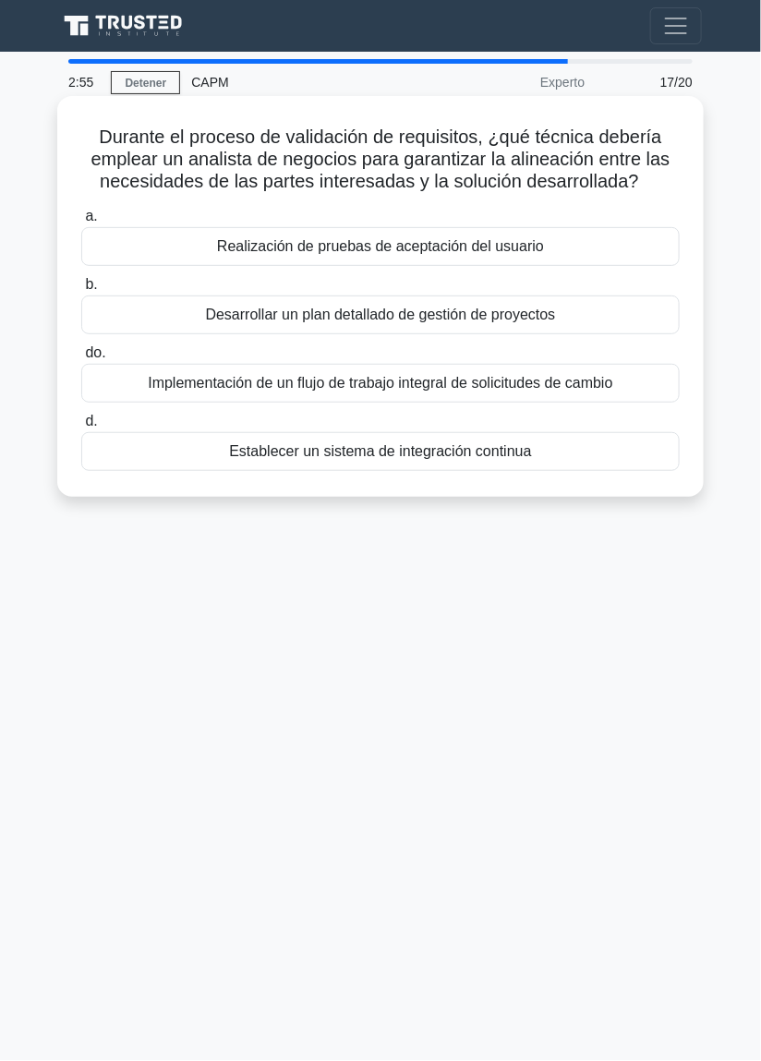
click at [637, 227] on div "Realización de pruebas de aceptación del usuario" at bounding box center [380, 246] width 599 height 39
click at [81, 211] on input "a. Realización de pruebas de aceptación del usuario" at bounding box center [81, 217] width 0 height 12
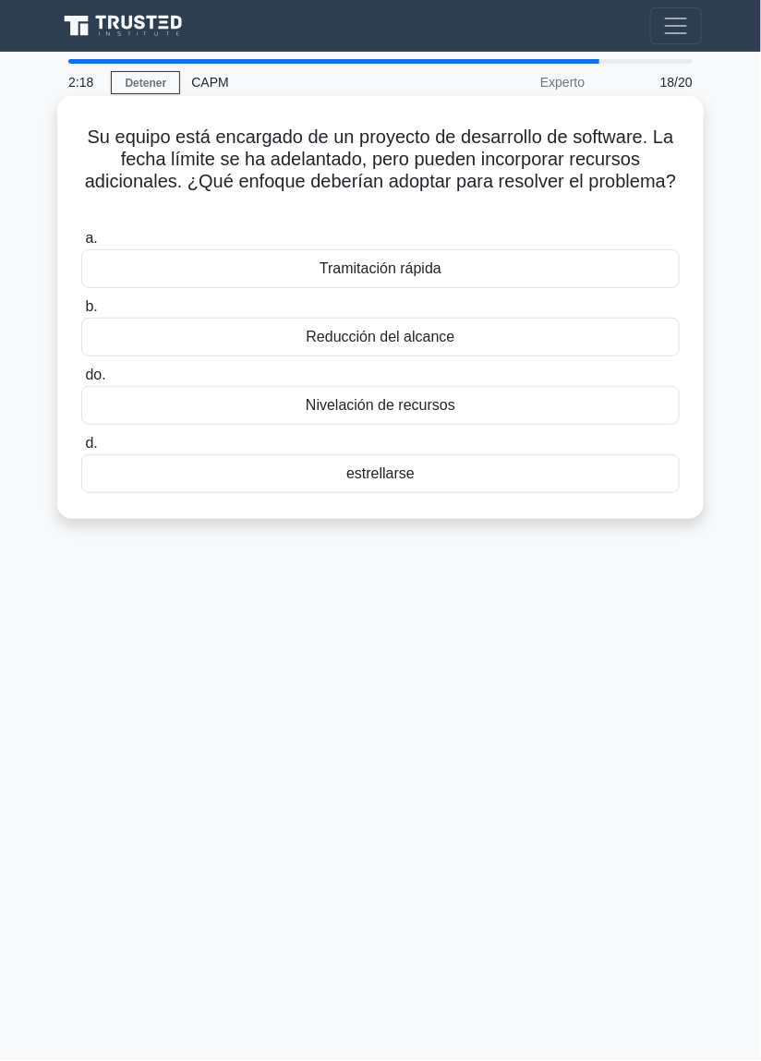
scroll to position [17, 0]
click at [535, 394] on div "Nivelación de recursos" at bounding box center [380, 405] width 599 height 39
click at [81, 382] on input "do. Nivelación de recursos" at bounding box center [81, 376] width 0 height 12
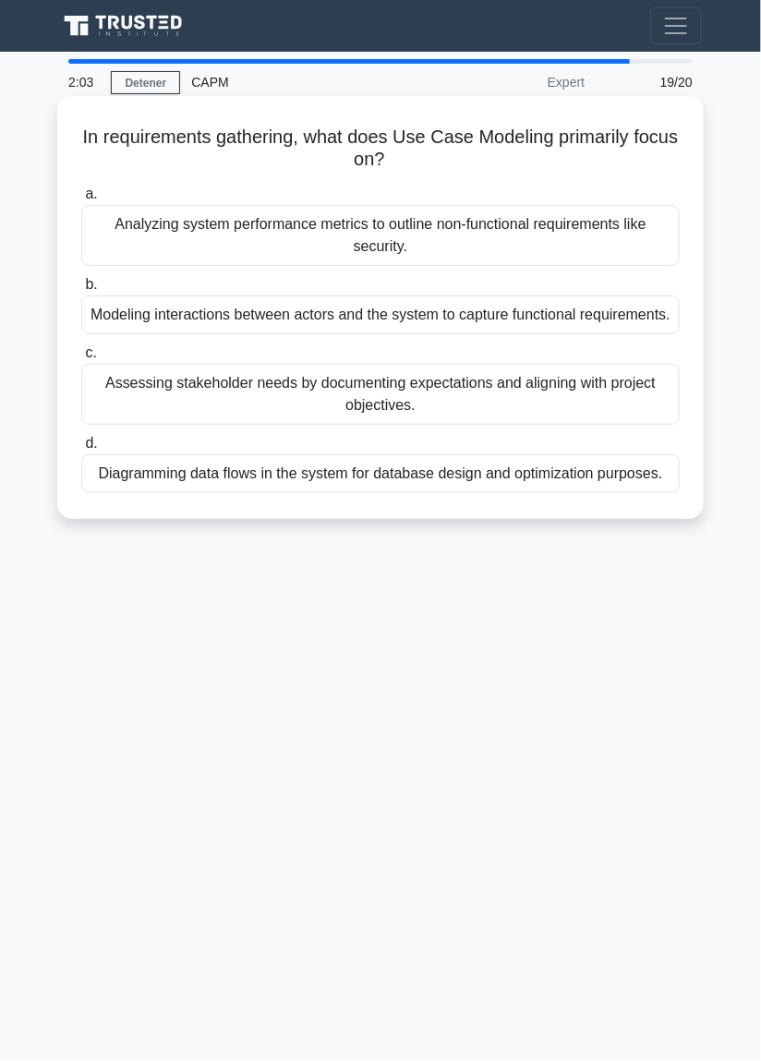
scroll to position [0, 0]
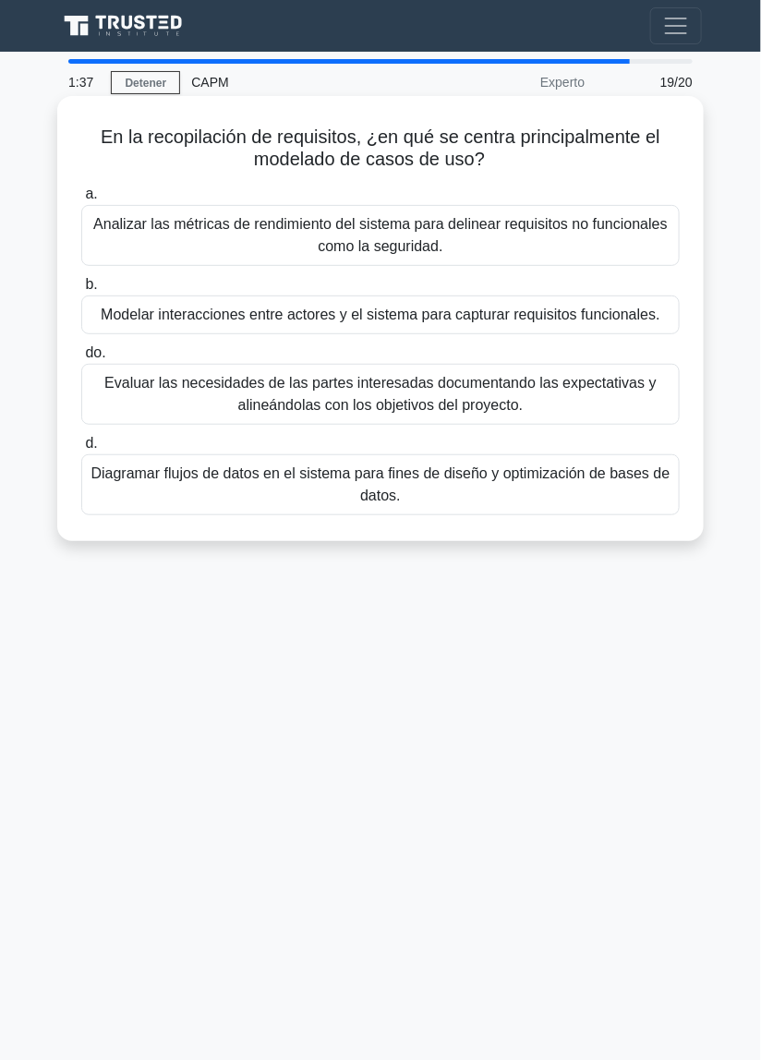
click at [606, 396] on font "Evaluar las necesidades de las partes interesadas documentando las expectativas…" at bounding box center [381, 394] width 582 height 44
click at [81, 359] on input "do. Evaluar las necesidades de las partes interesadas documentando las expectat…" at bounding box center [81, 353] width 0 height 12
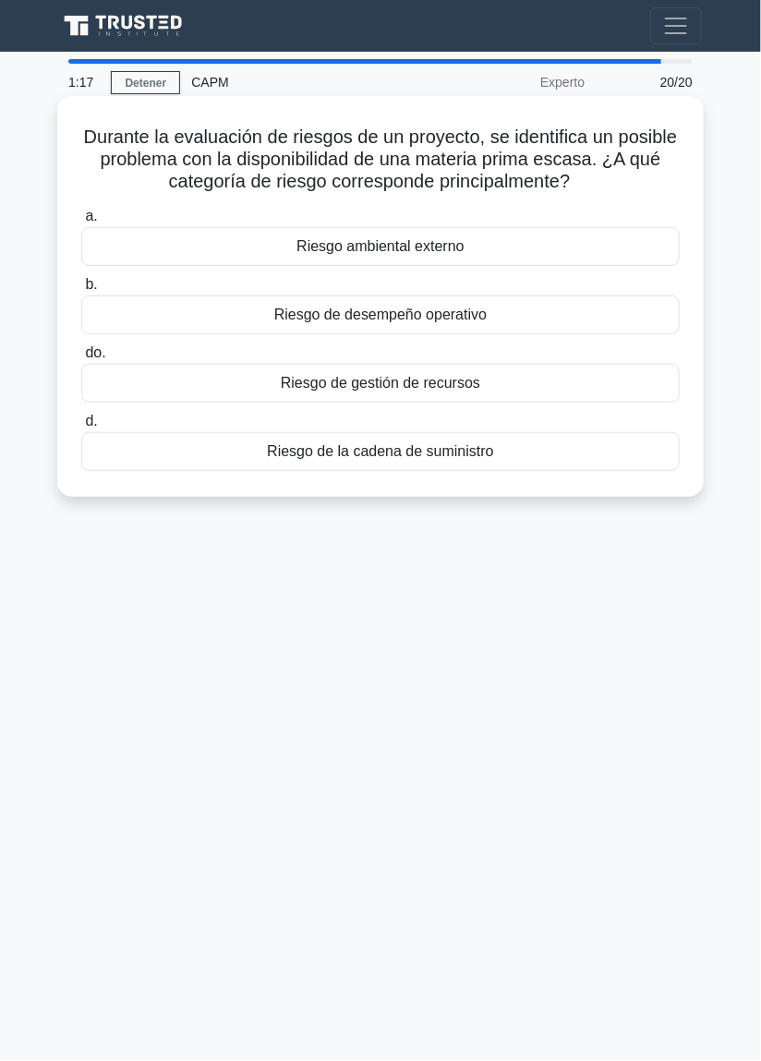
click at [575, 454] on div "Riesgo de la cadena de suministro" at bounding box center [380, 451] width 599 height 39
click at [81, 428] on input "d. Riesgo de la cadena de suministro" at bounding box center [81, 422] width 0 height 12
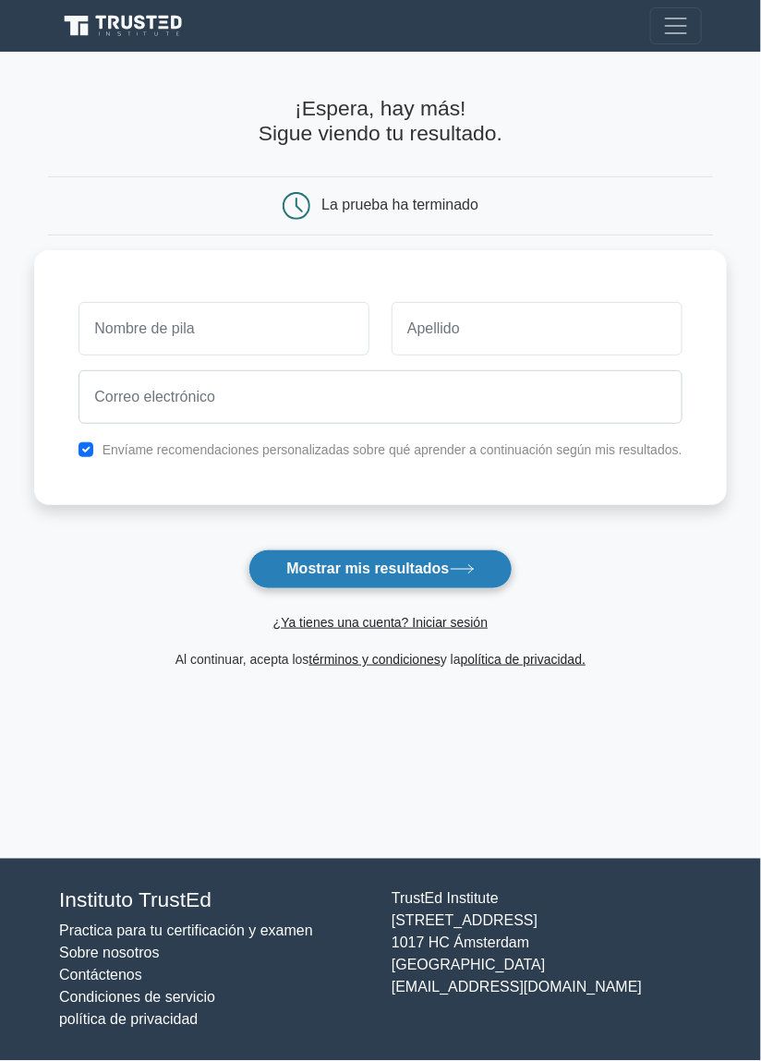
click at [479, 573] on button "Mostrar mis resultados" at bounding box center [379, 570] width 263 height 40
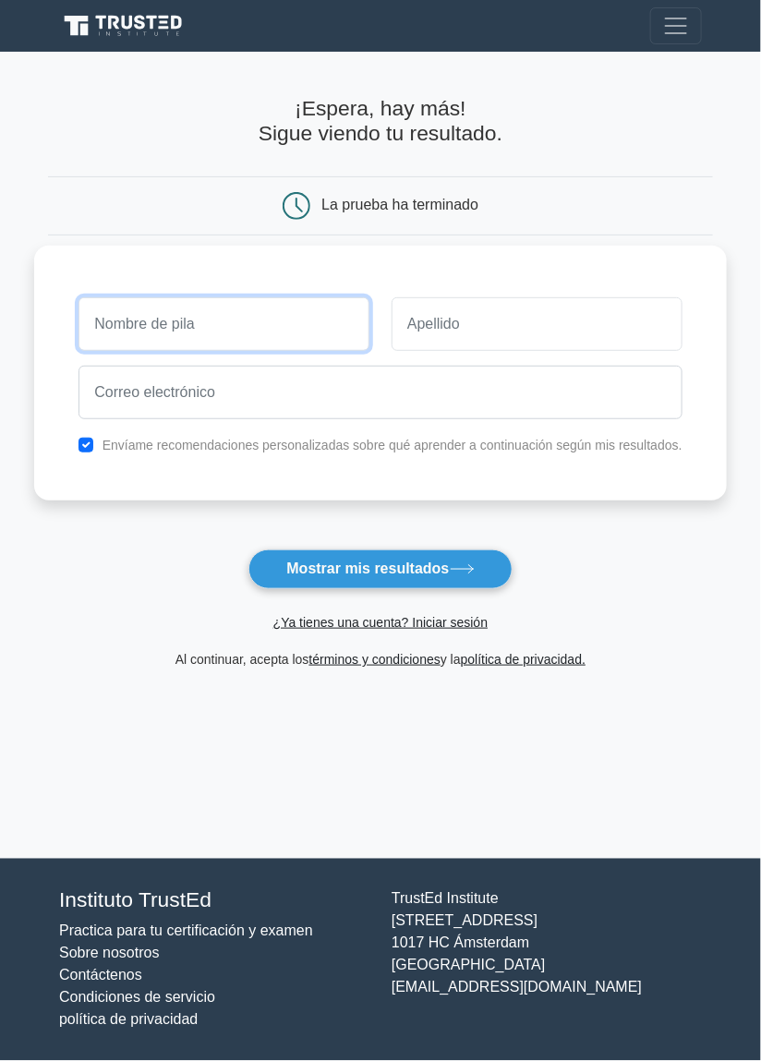
click at [280, 321] on input "text" at bounding box center [224, 324] width 291 height 54
click at [279, 323] on input "text" at bounding box center [224, 324] width 291 height 54
click at [153, 332] on input "text" at bounding box center [224, 324] width 291 height 54
type input "[PERSON_NAME]"
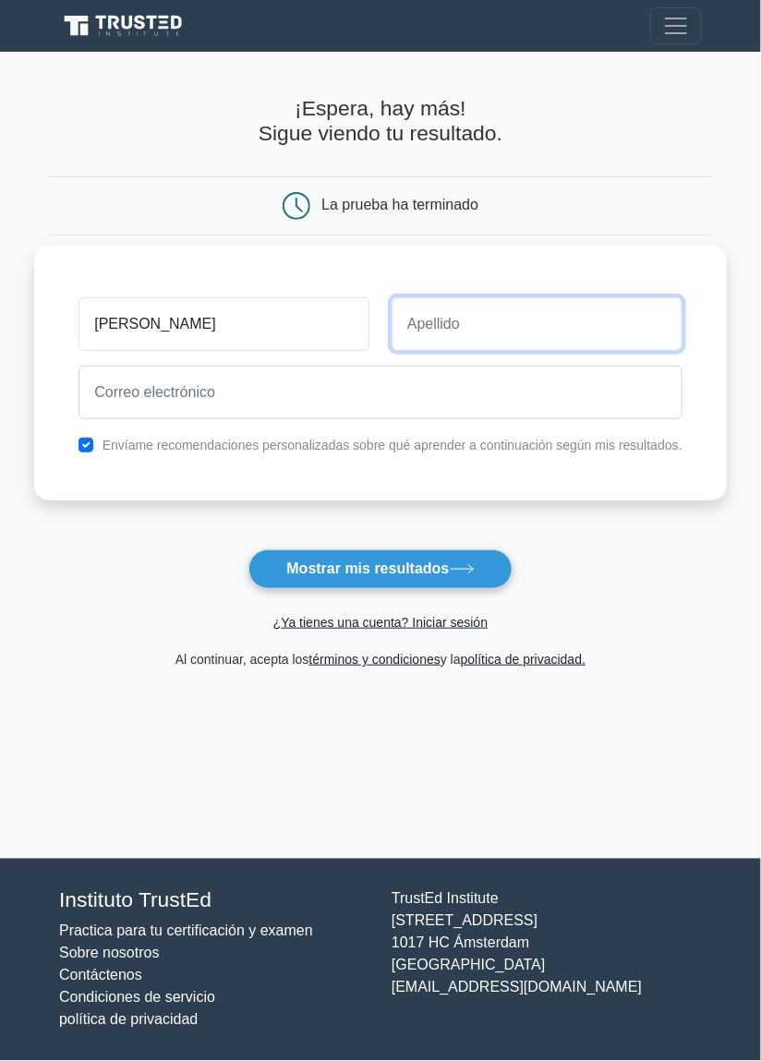
click at [427, 297] on input "text" at bounding box center [537, 324] width 291 height 54
type input "[PERSON_NAME]"
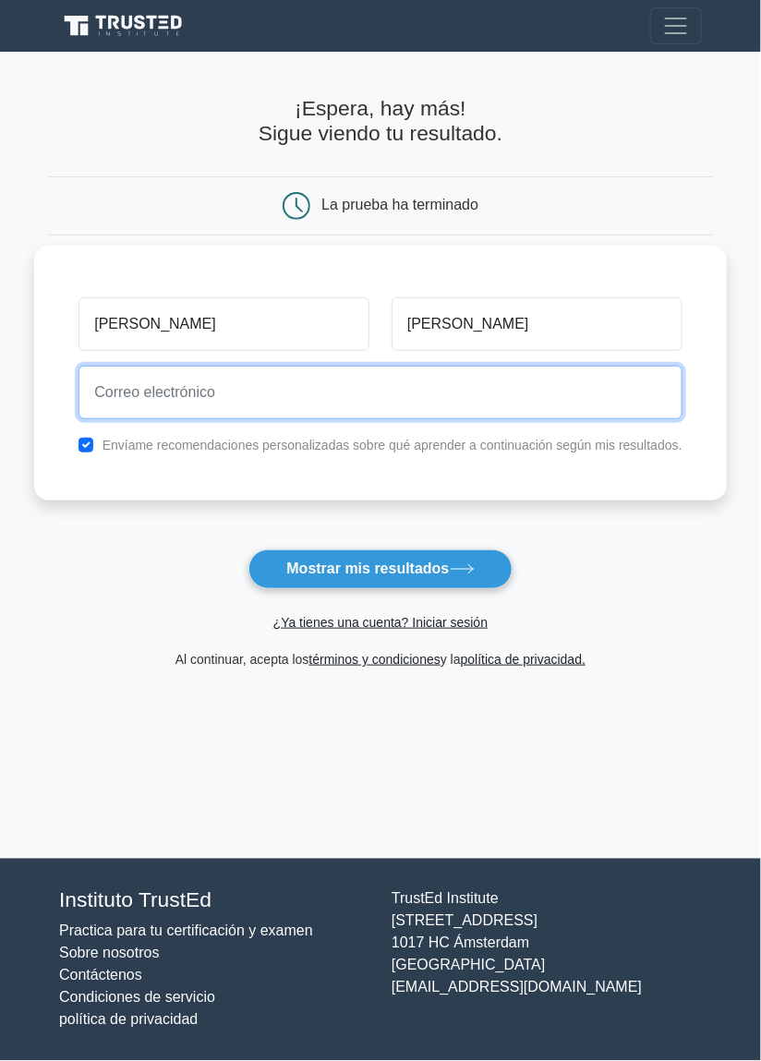
click at [127, 366] on input "email" at bounding box center [381, 393] width 604 height 54
type input "[EMAIL_ADDRESS][DOMAIN_NAME]"
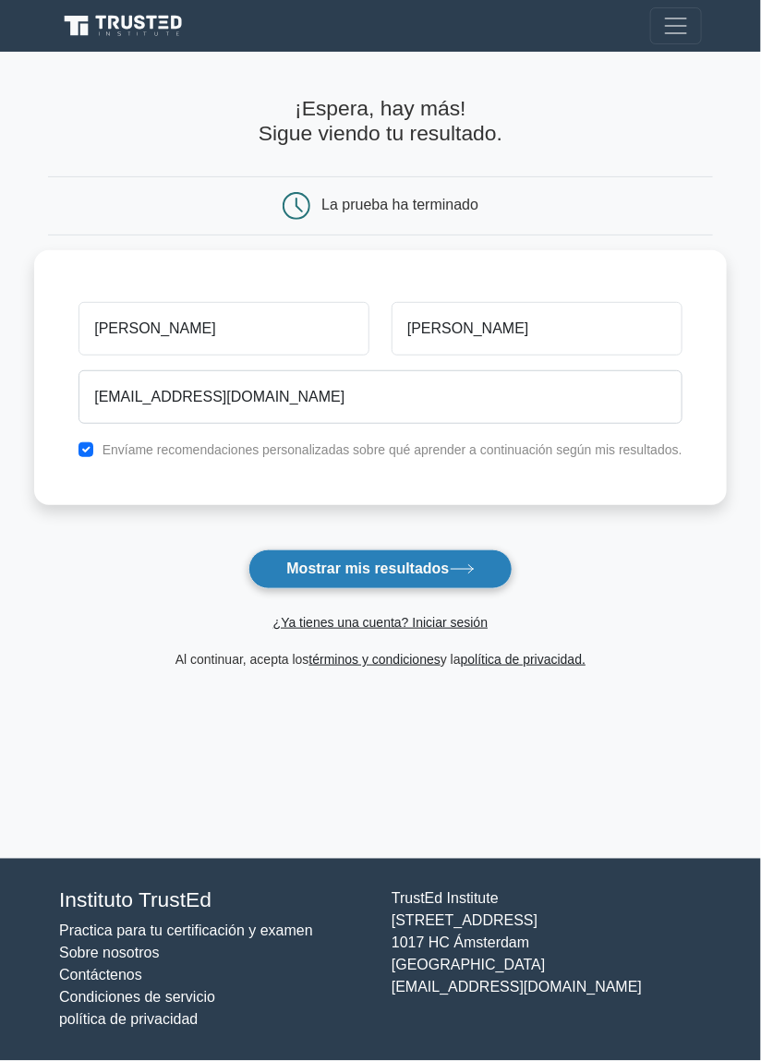
click at [444, 550] on button "Mostrar mis resultados" at bounding box center [379, 570] width 263 height 40
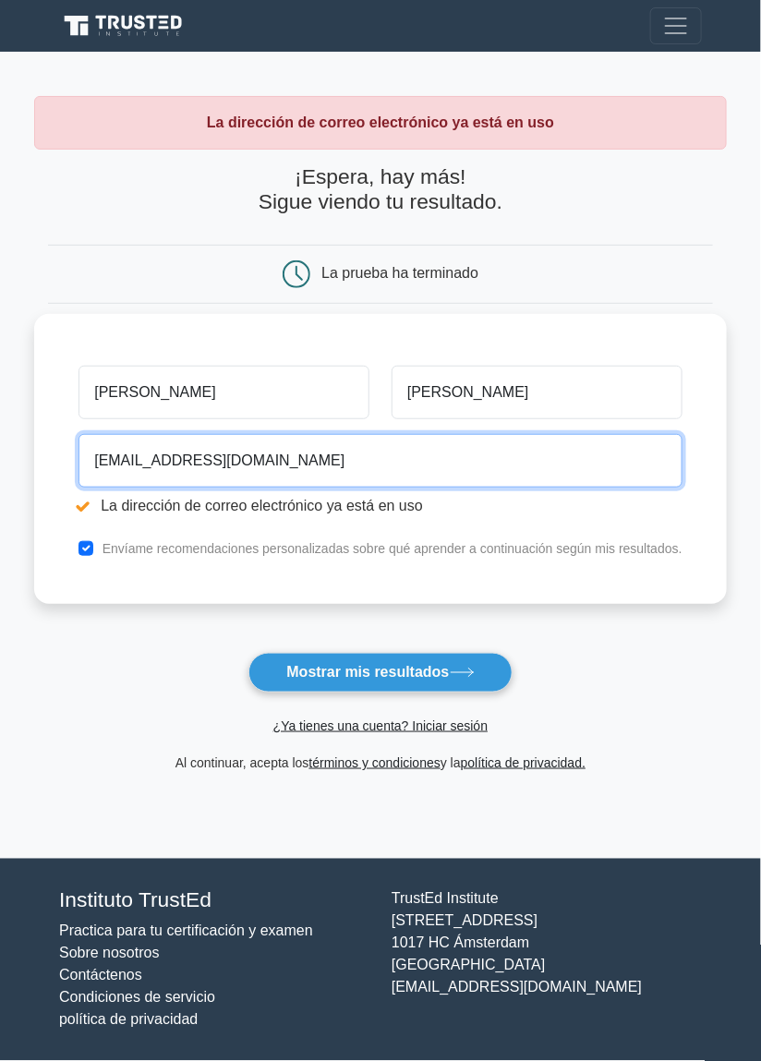
click at [341, 467] on input "wruizvaldiviezo1@gmail.com" at bounding box center [381, 461] width 604 height 54
click at [336, 467] on input "wruizvaldiviezo1@gmail.com" at bounding box center [381, 461] width 604 height 54
type input "wruizvaldiviezo1"
click at [115, 462] on input "alayo@gmail.com" at bounding box center [381, 461] width 604 height 54
click at [129, 463] on input "alayo@gmail.com" at bounding box center [381, 461] width 604 height 54
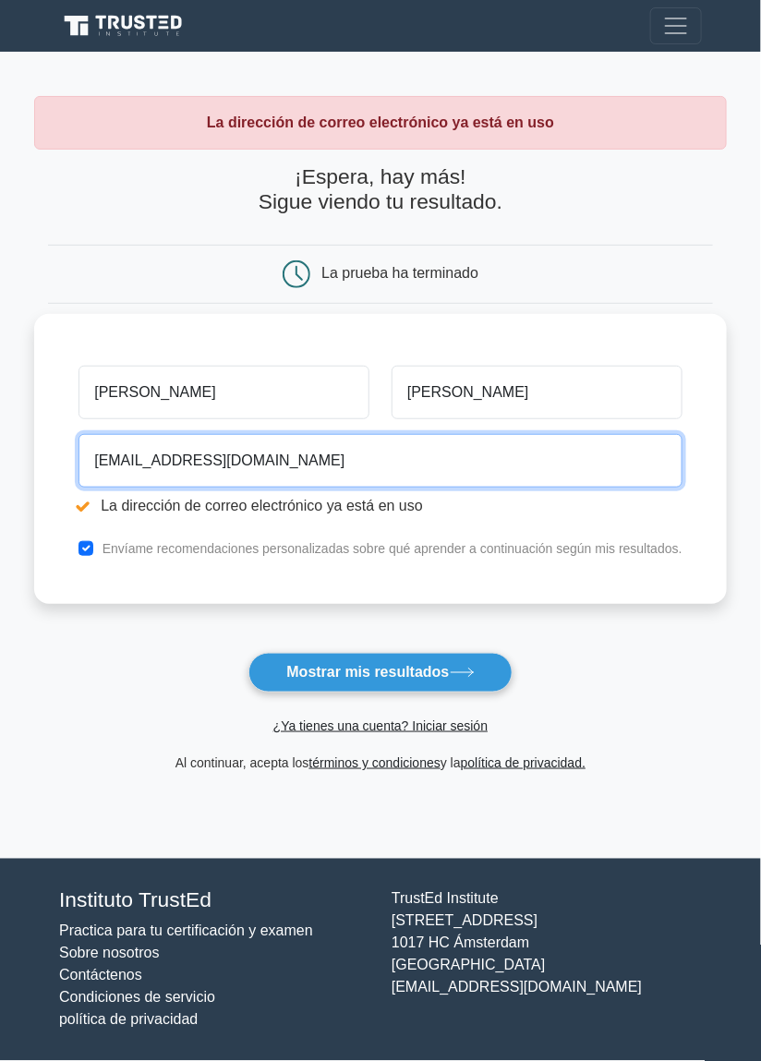
click at [408, 463] on input "alayo123@gmail.com" at bounding box center [381, 461] width 604 height 54
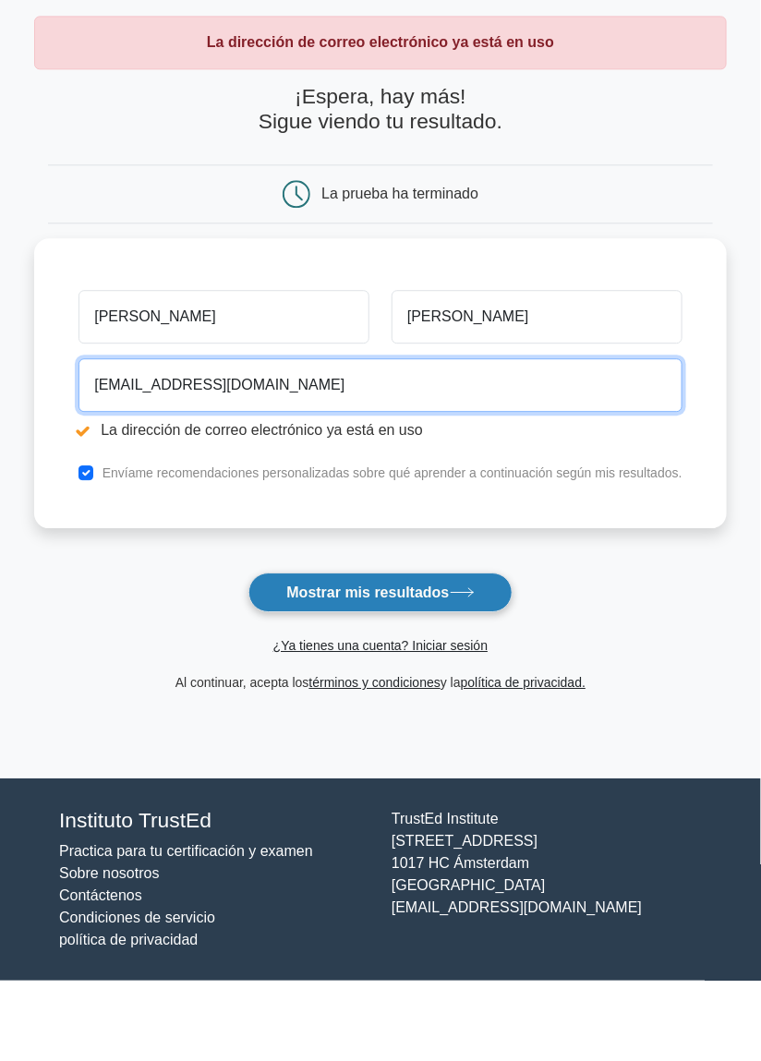
type input "alayo123@gmail.com"
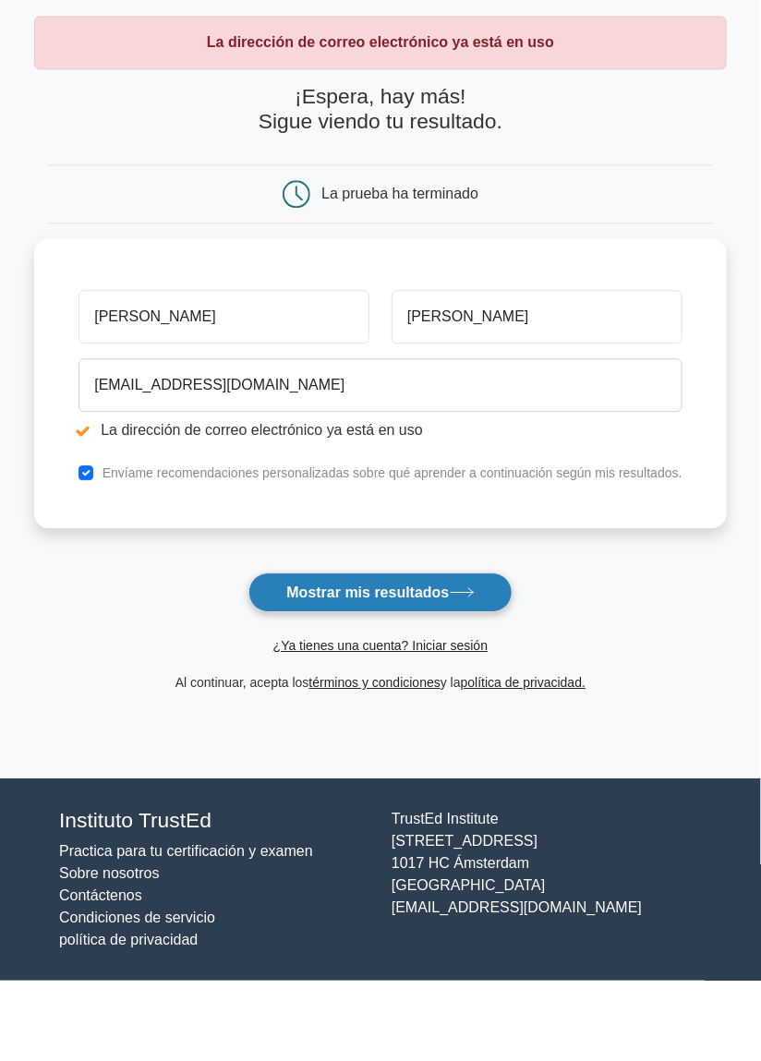
click at [458, 671] on icon at bounding box center [462, 673] width 25 height 10
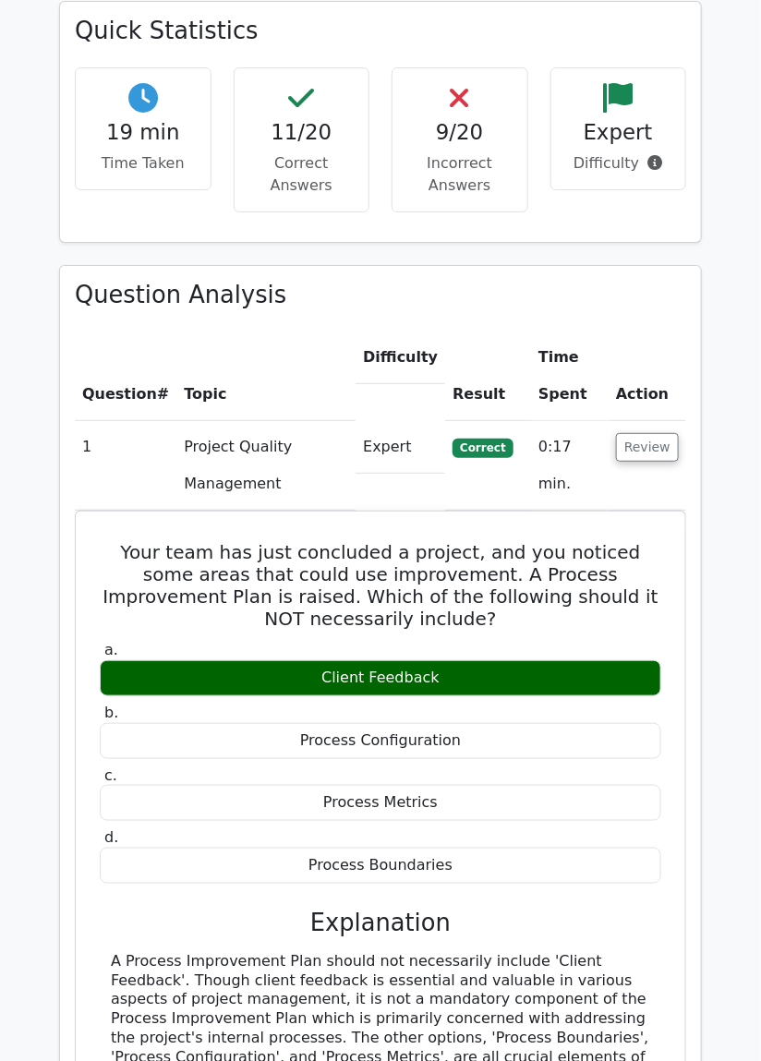
scroll to position [1514, 0]
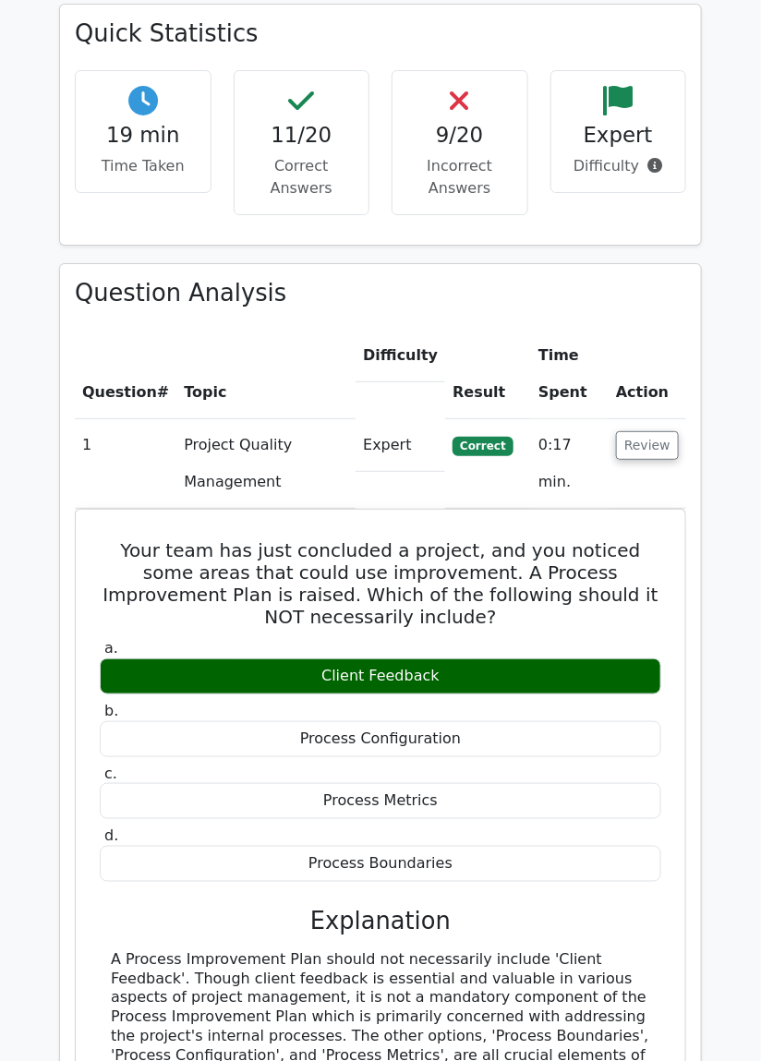
click at [83, 419] on td "1" at bounding box center [126, 464] width 102 height 90
click at [202, 419] on td "Project Quality Management" at bounding box center [265, 464] width 179 height 90
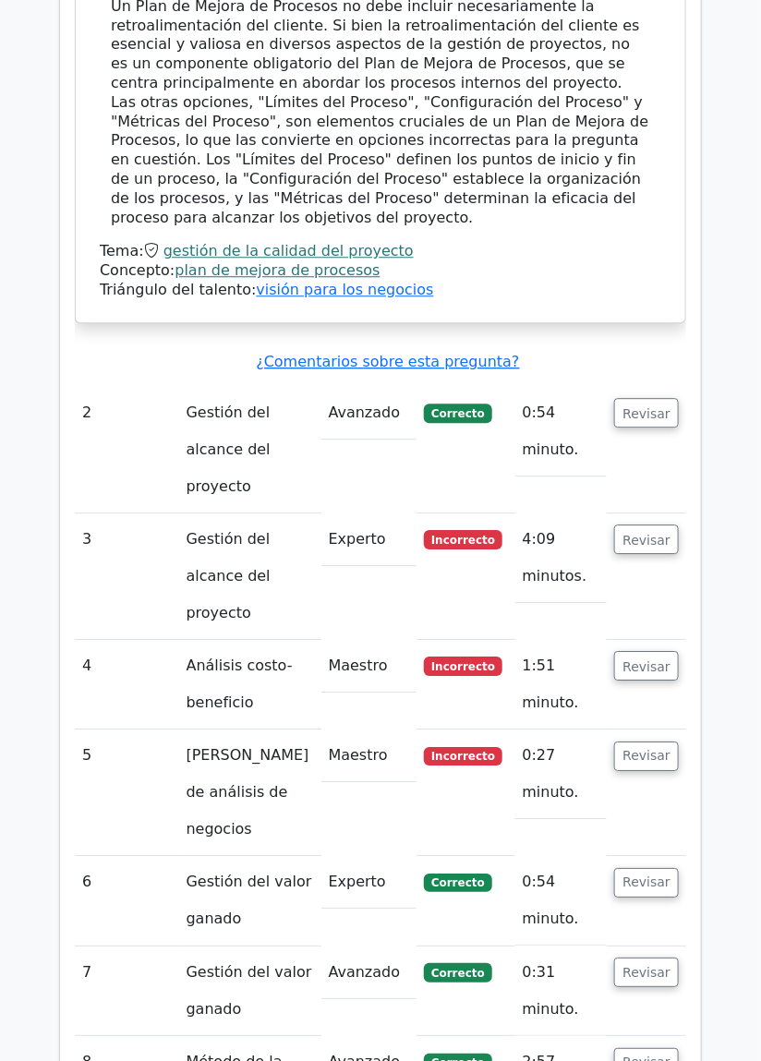
scroll to position [2551, 0]
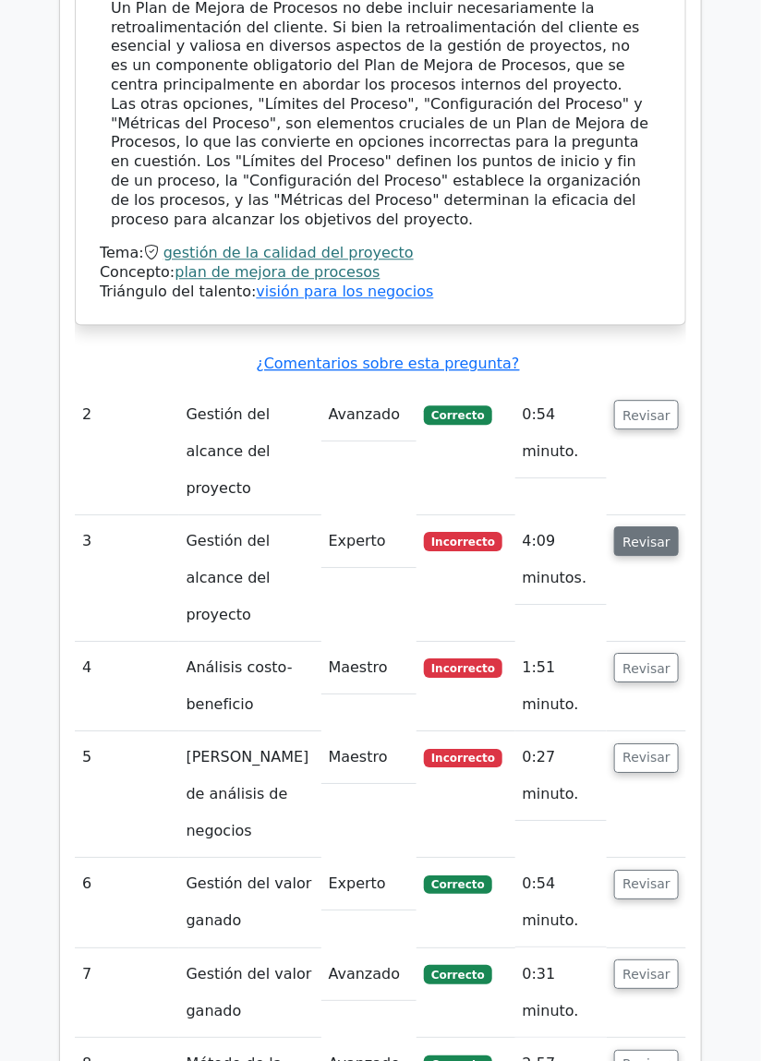
click at [663, 527] on button "Revisar" at bounding box center [646, 542] width 65 height 30
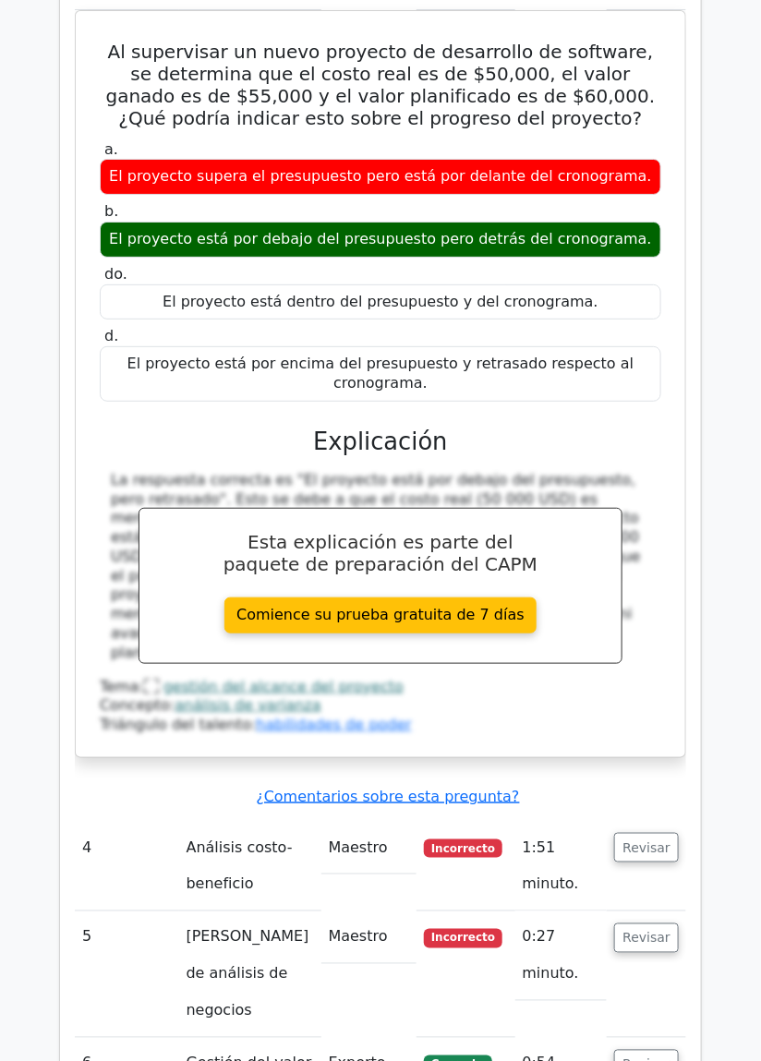
scroll to position [3215, 0]
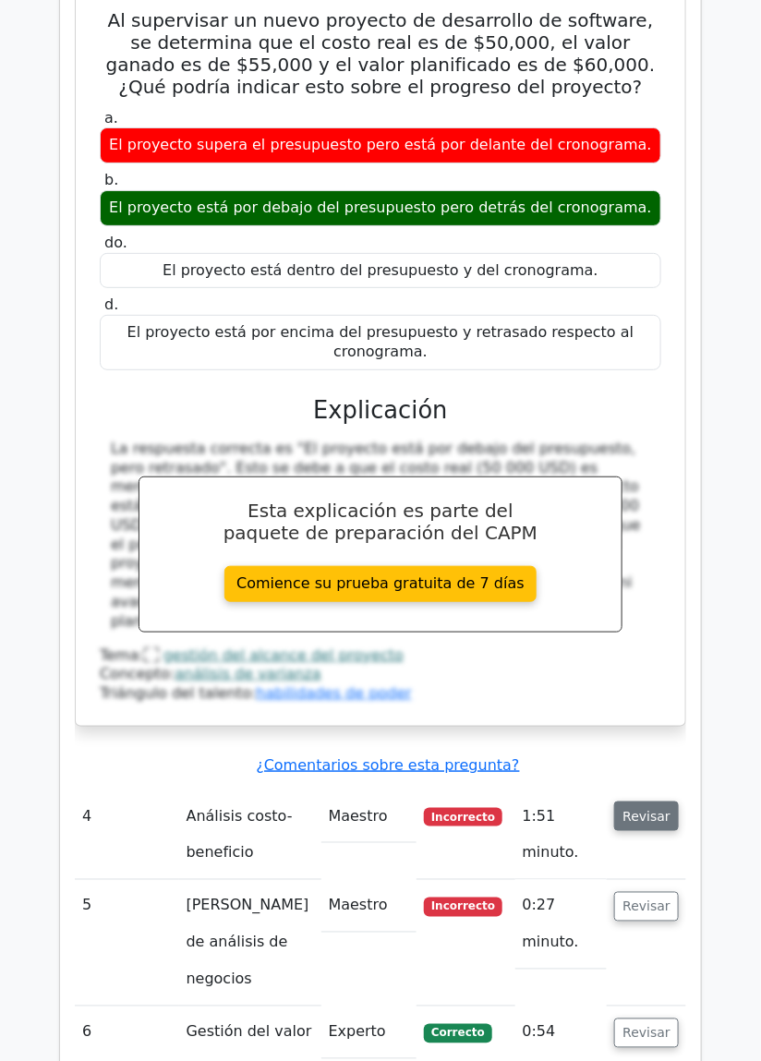
click at [659, 802] on button "Revisar" at bounding box center [646, 817] width 65 height 30
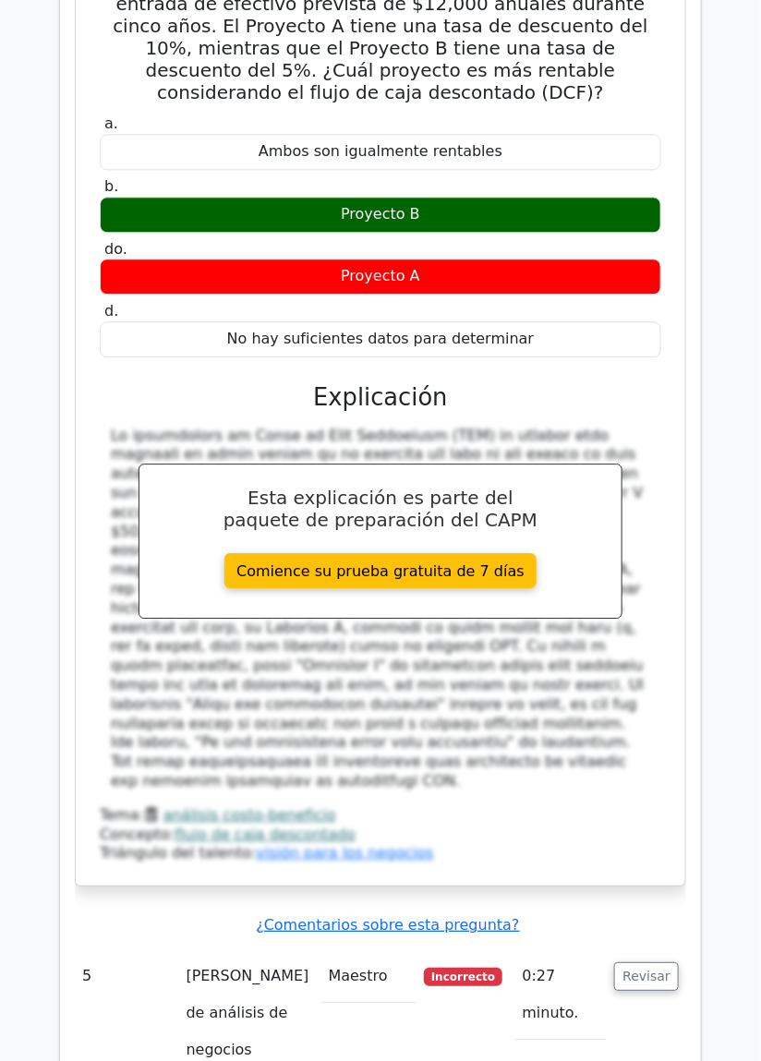
scroll to position [4190, 0]
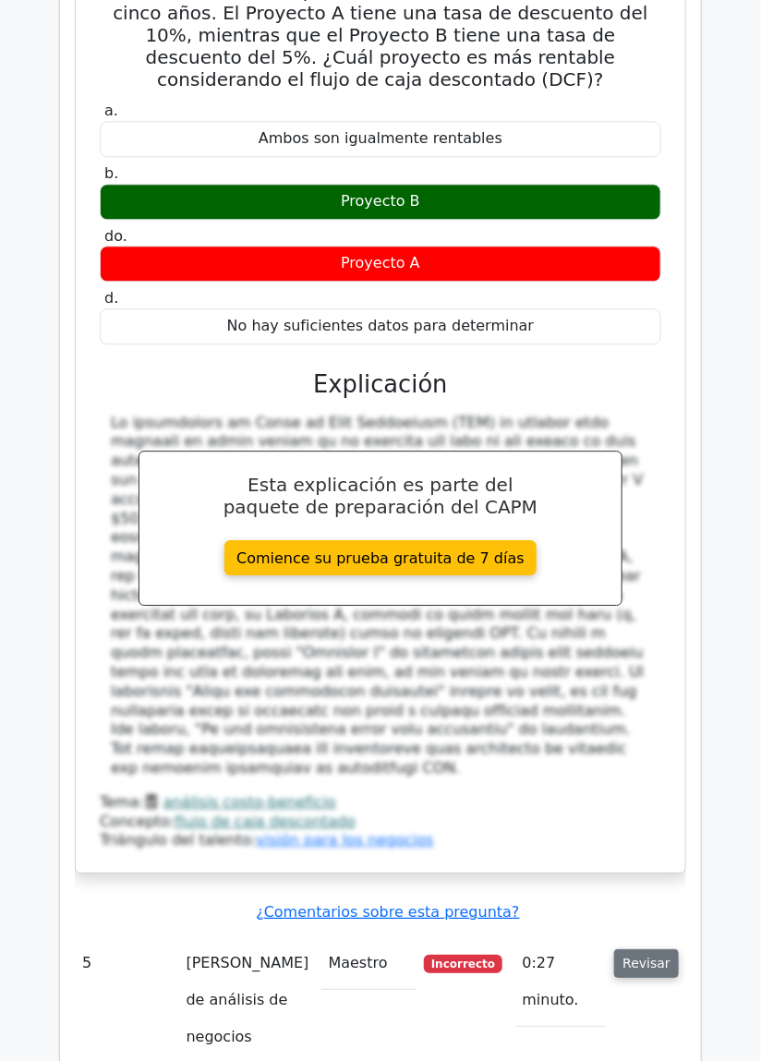
click at [663, 956] on font "Revisar" at bounding box center [647, 963] width 48 height 15
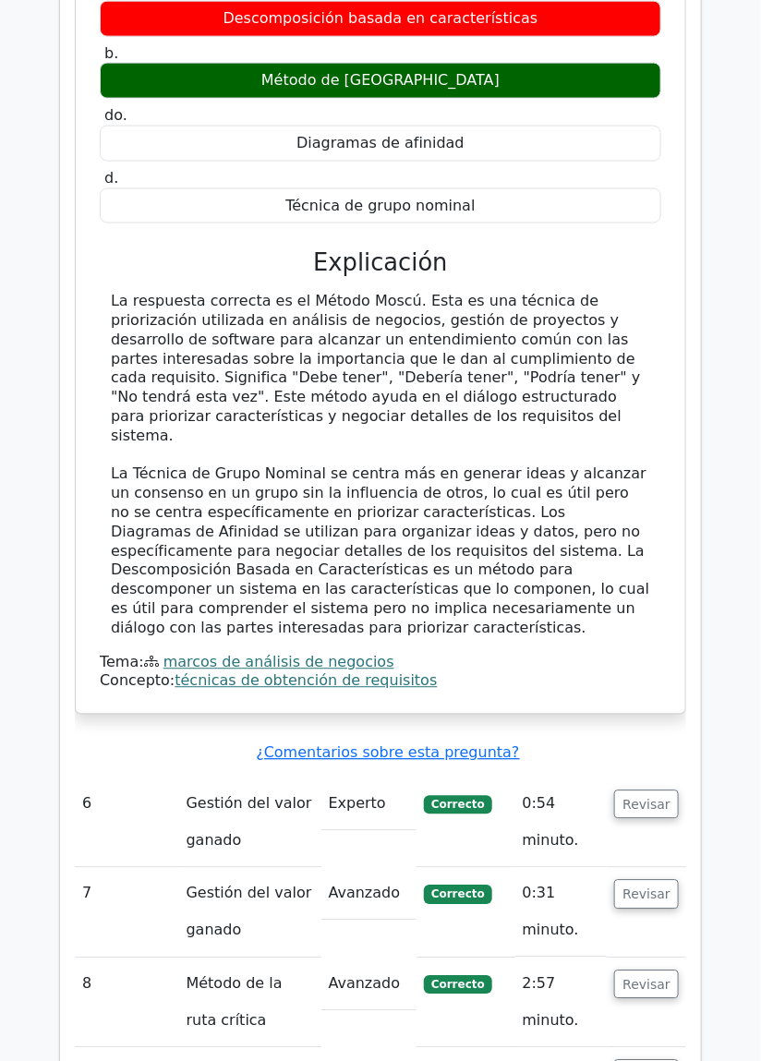
scroll to position [5428, 0]
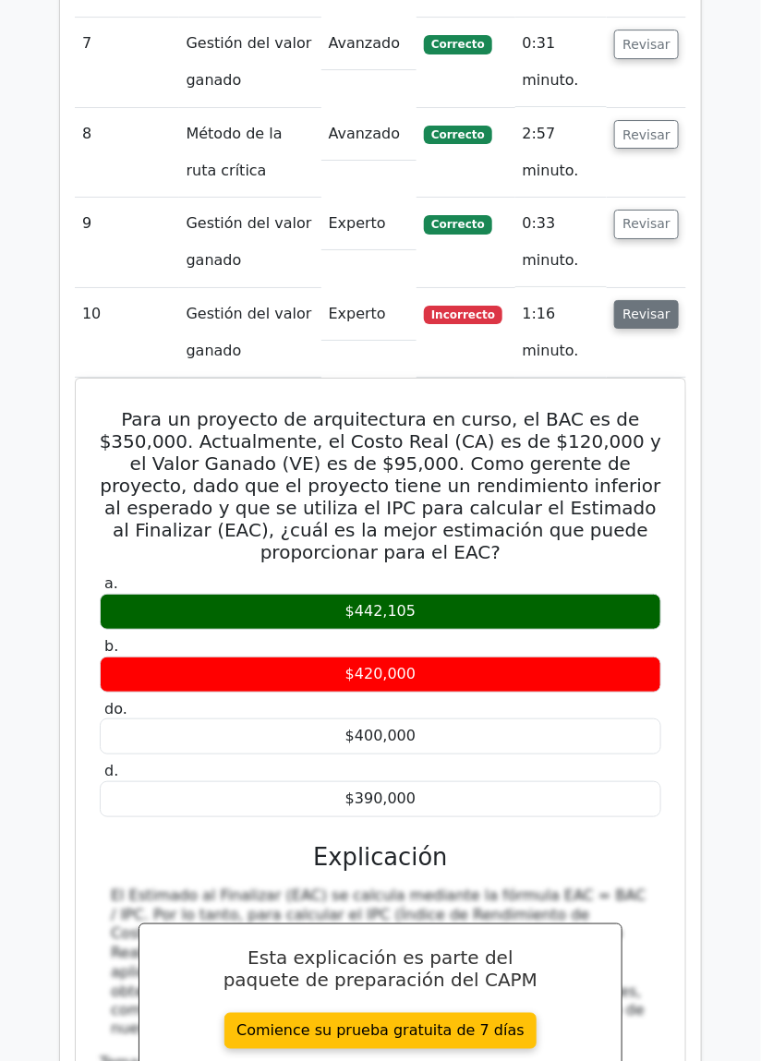
scroll to position [6300, 0]
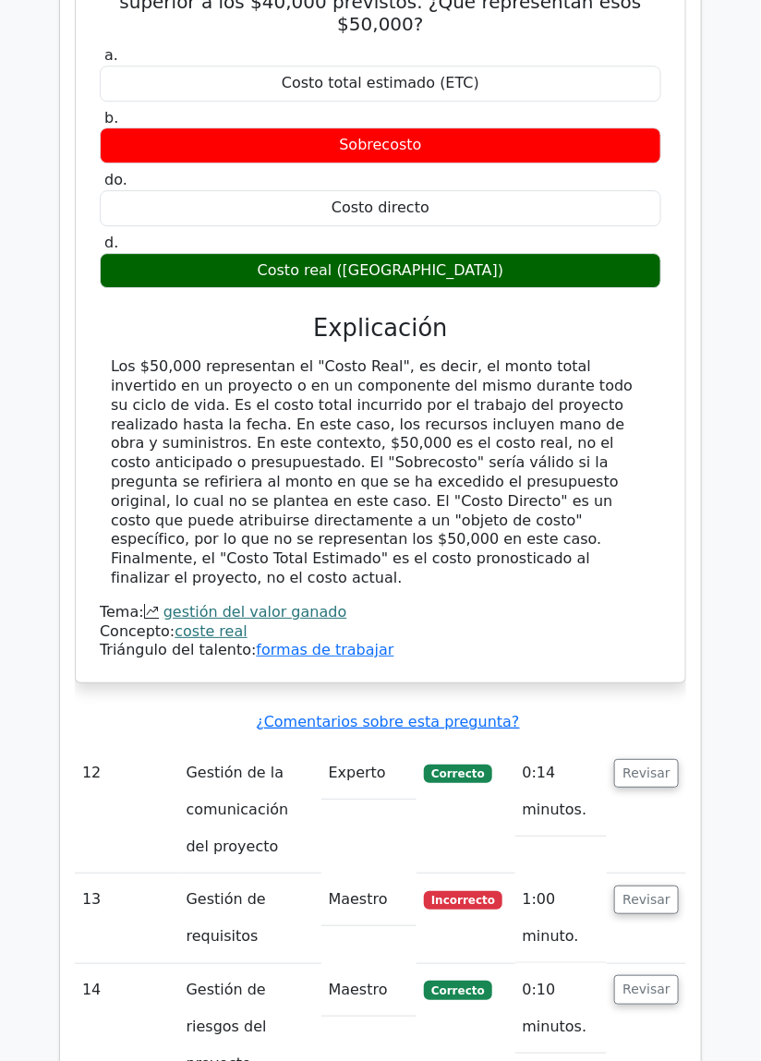
scroll to position [7689, 0]
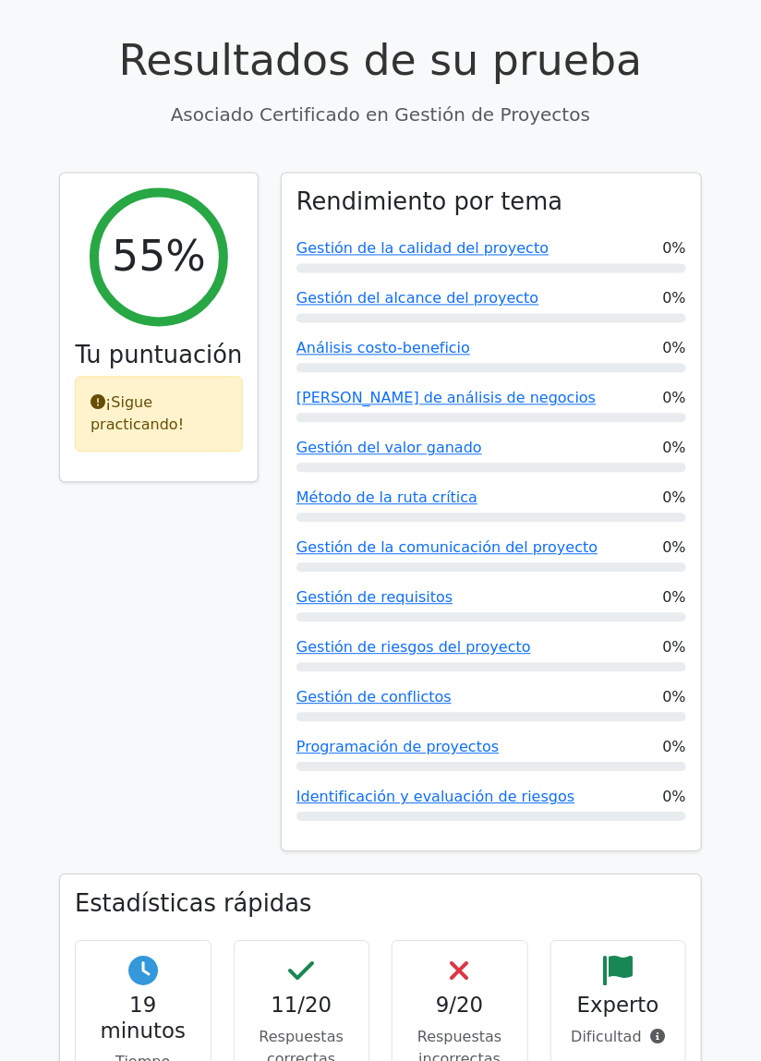
scroll to position [685, 0]
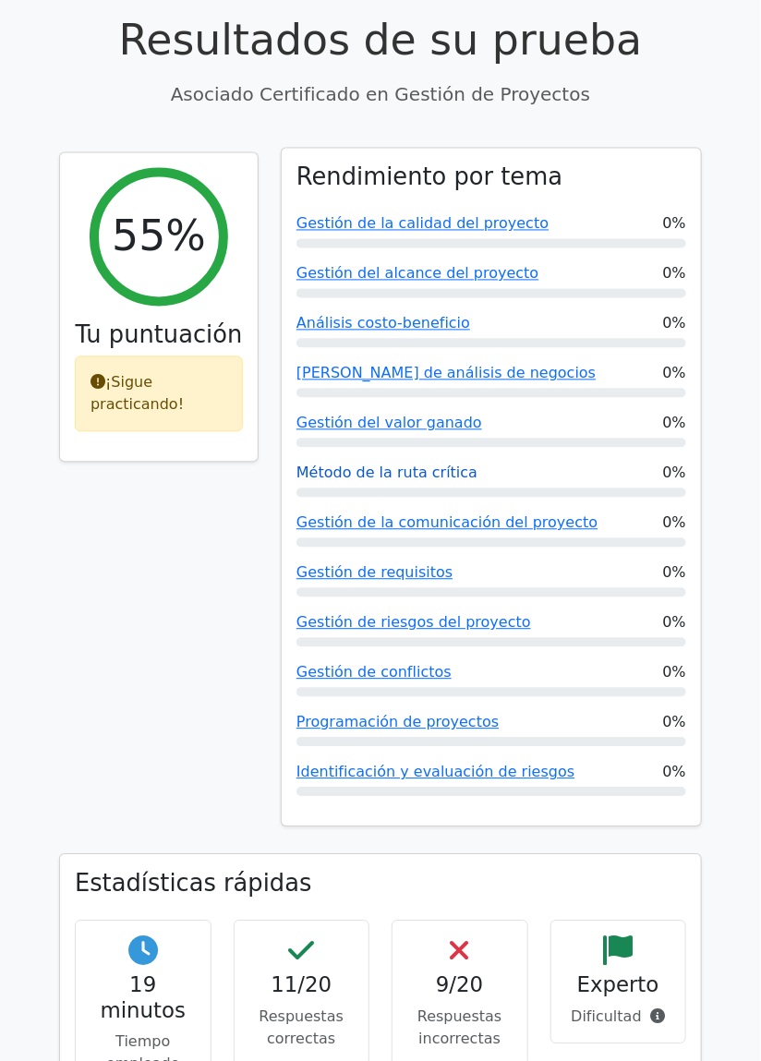
click at [409, 465] on font "Método de la ruta crítica" at bounding box center [387, 474] width 181 height 18
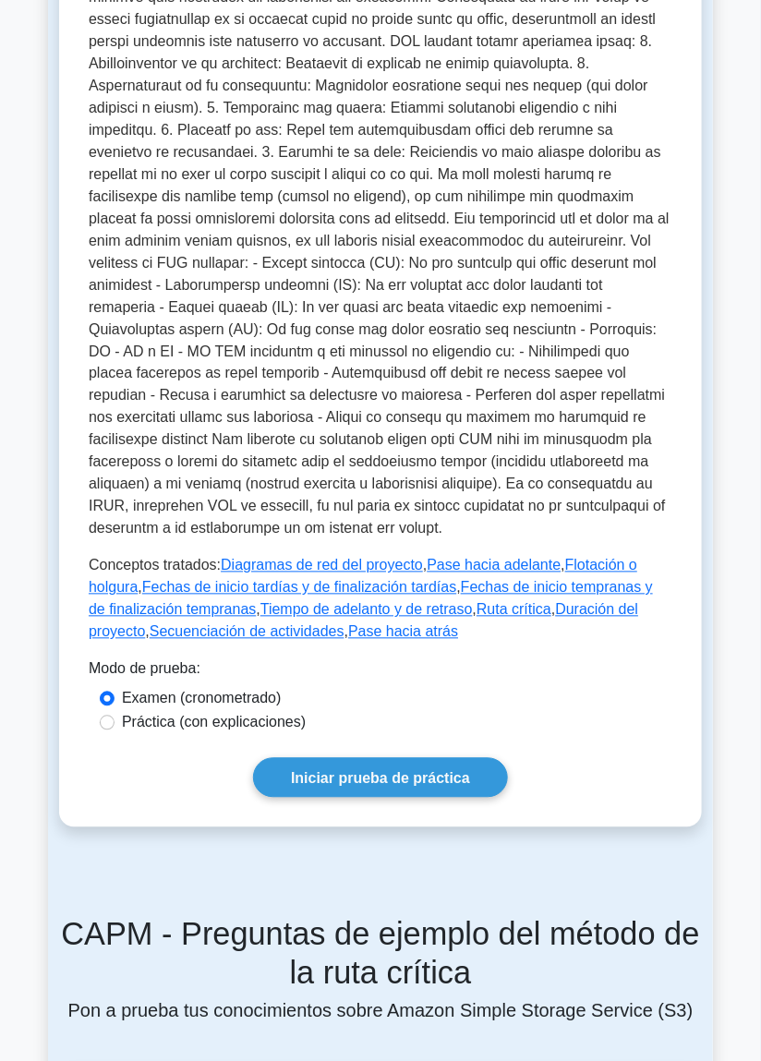
scroll to position [437, 0]
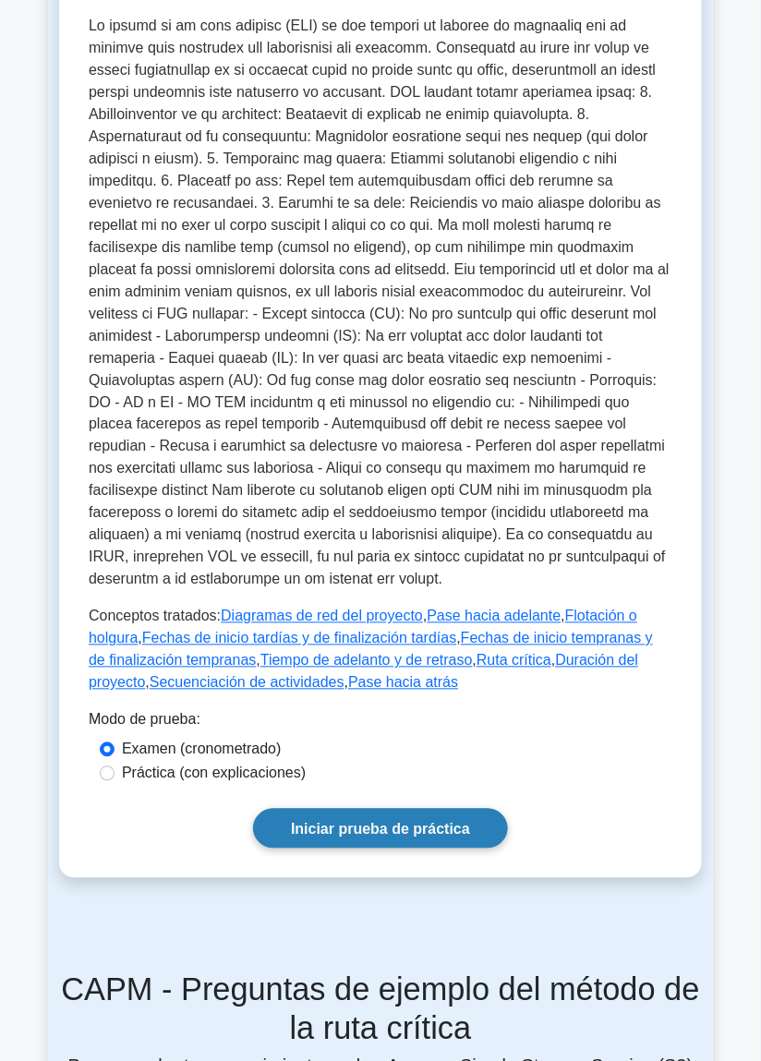
click at [420, 828] on font "Iniciar prueba de práctica" at bounding box center [380, 829] width 179 height 16
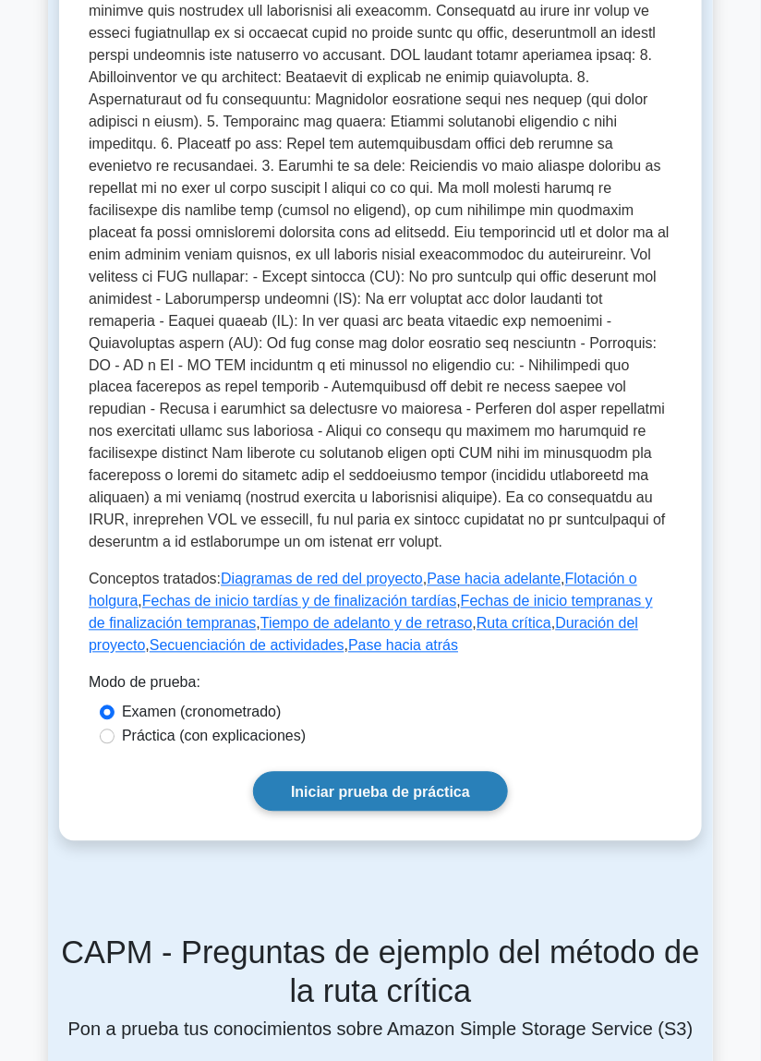
scroll to position [469, 0]
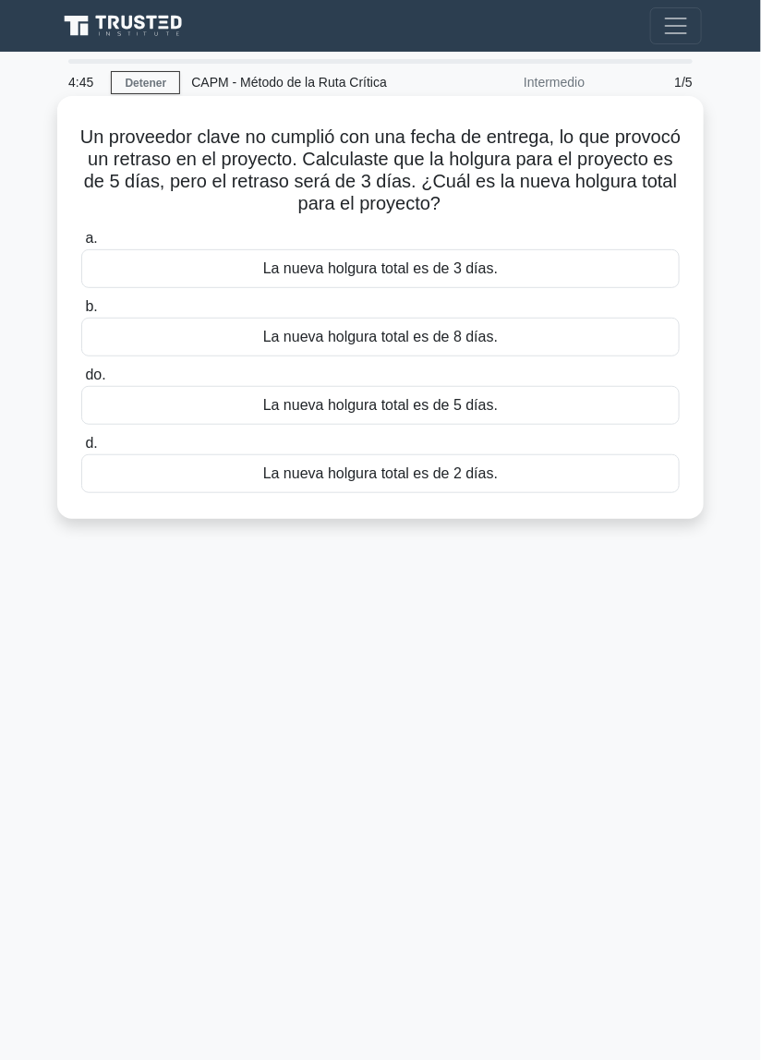
click at [612, 479] on div "La nueva holgura total es de 2 días." at bounding box center [380, 473] width 599 height 39
click at [81, 450] on input "d. La nueva holgura total es de 2 días." at bounding box center [81, 444] width 0 height 12
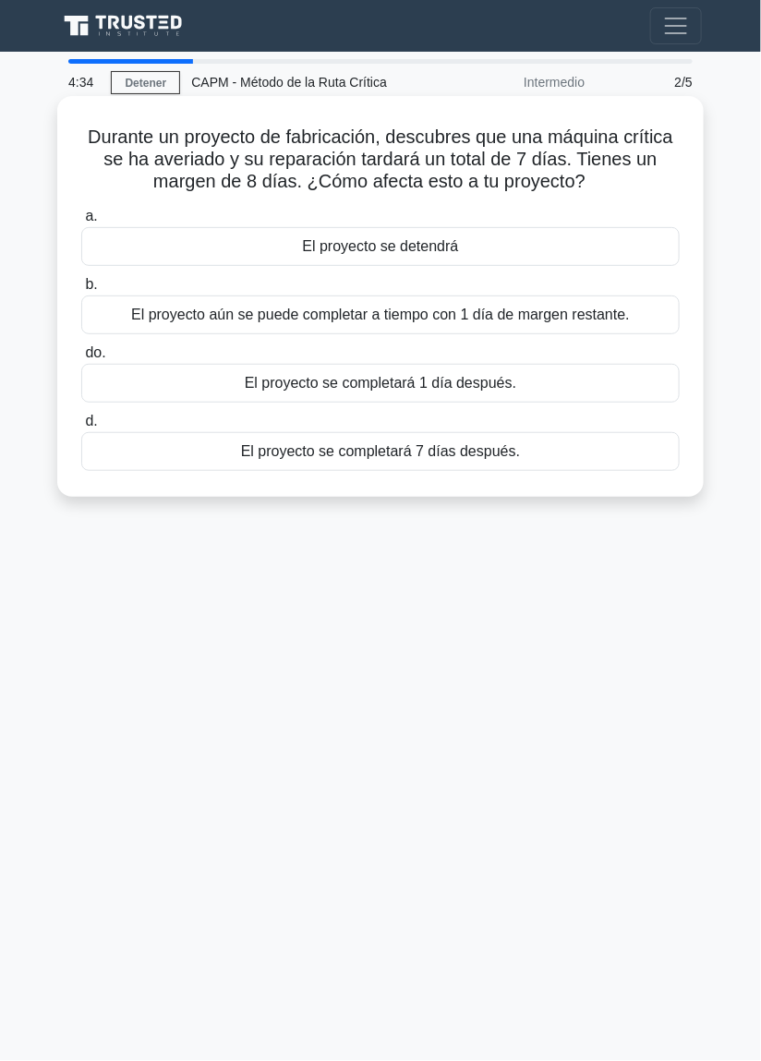
click at [647, 325] on div "El proyecto aún se puede completar a tiempo con 1 día de margen restante." at bounding box center [380, 315] width 599 height 39
click at [81, 291] on input "b. El proyecto aún se puede completar a tiempo con 1 día de margen restante." at bounding box center [81, 285] width 0 height 12
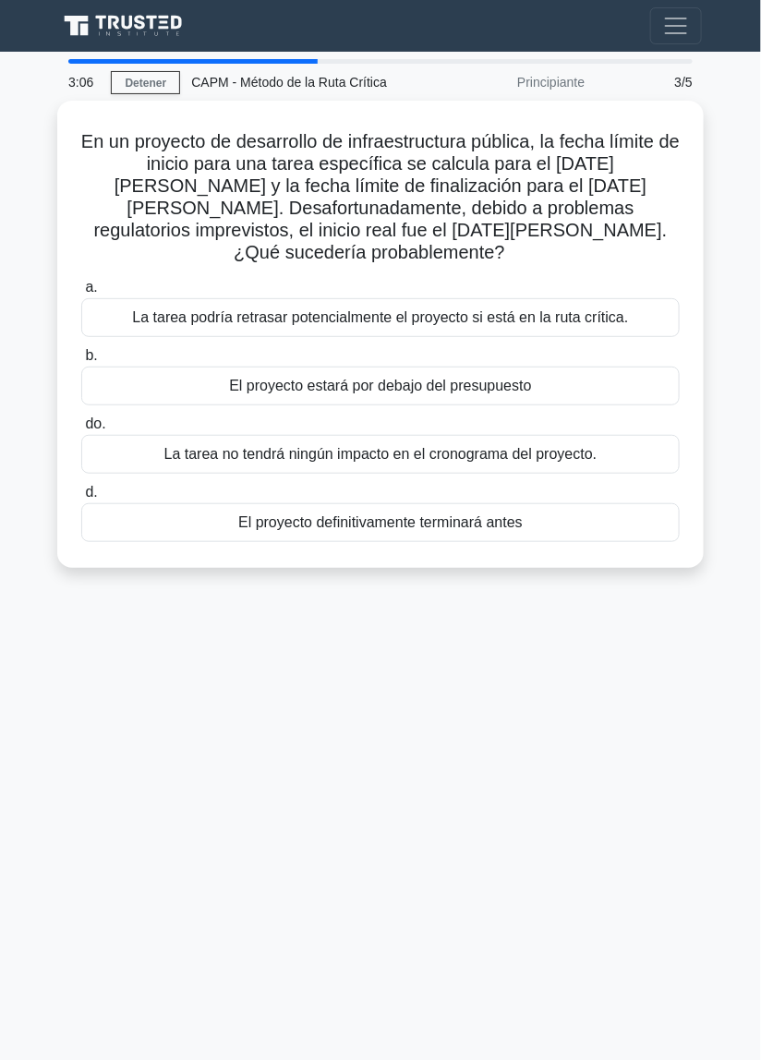
scroll to position [4, 0]
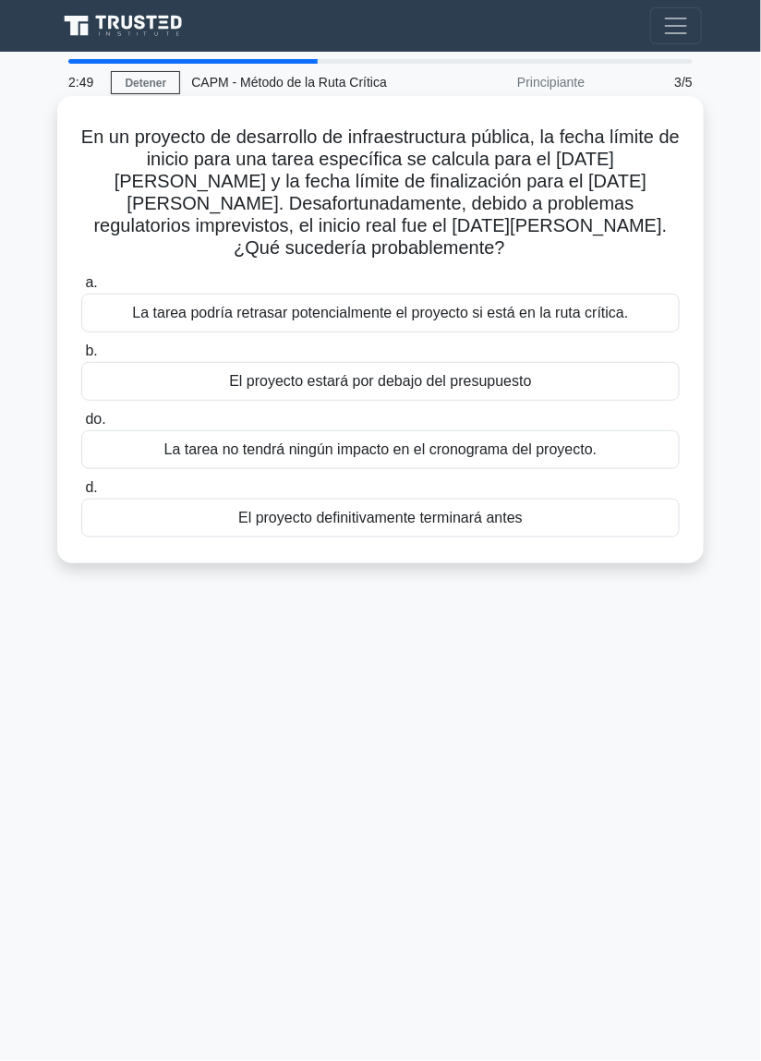
click at [658, 297] on div "La tarea podría retrasar potencialmente el proyecto si está en la ruta crítica." at bounding box center [380, 313] width 599 height 39
click at [81, 289] on input "a. La tarea podría retrasar potencialmente el proyecto si está en la ruta críti…" at bounding box center [81, 283] width 0 height 12
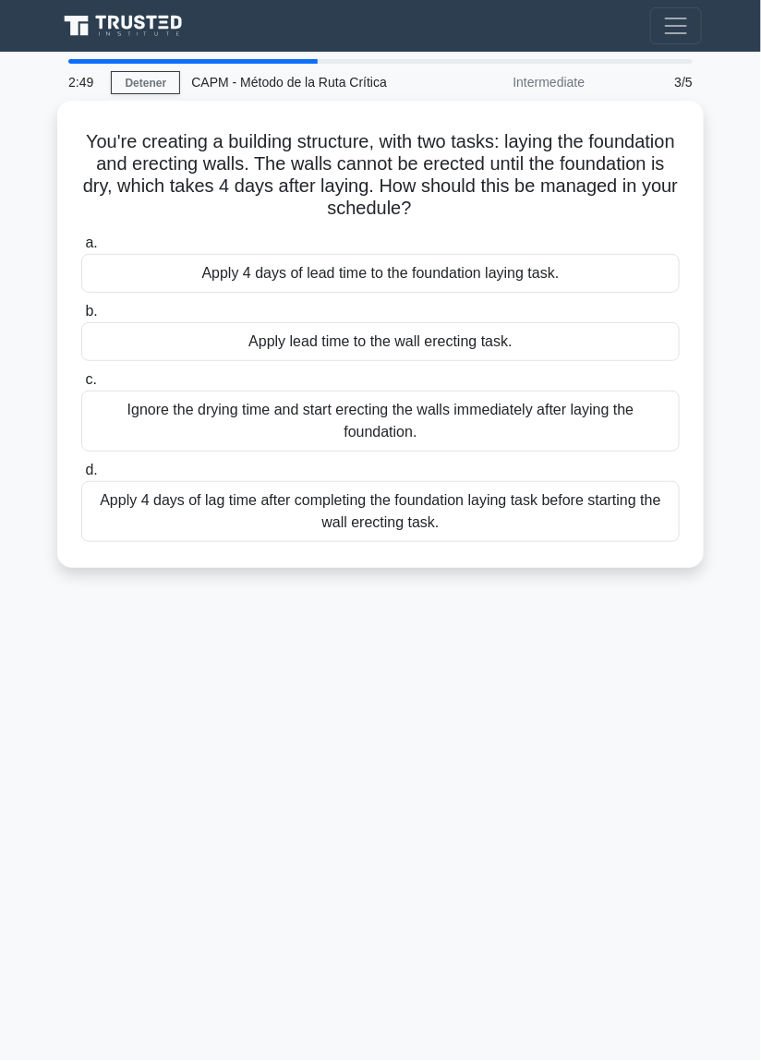
scroll to position [0, 0]
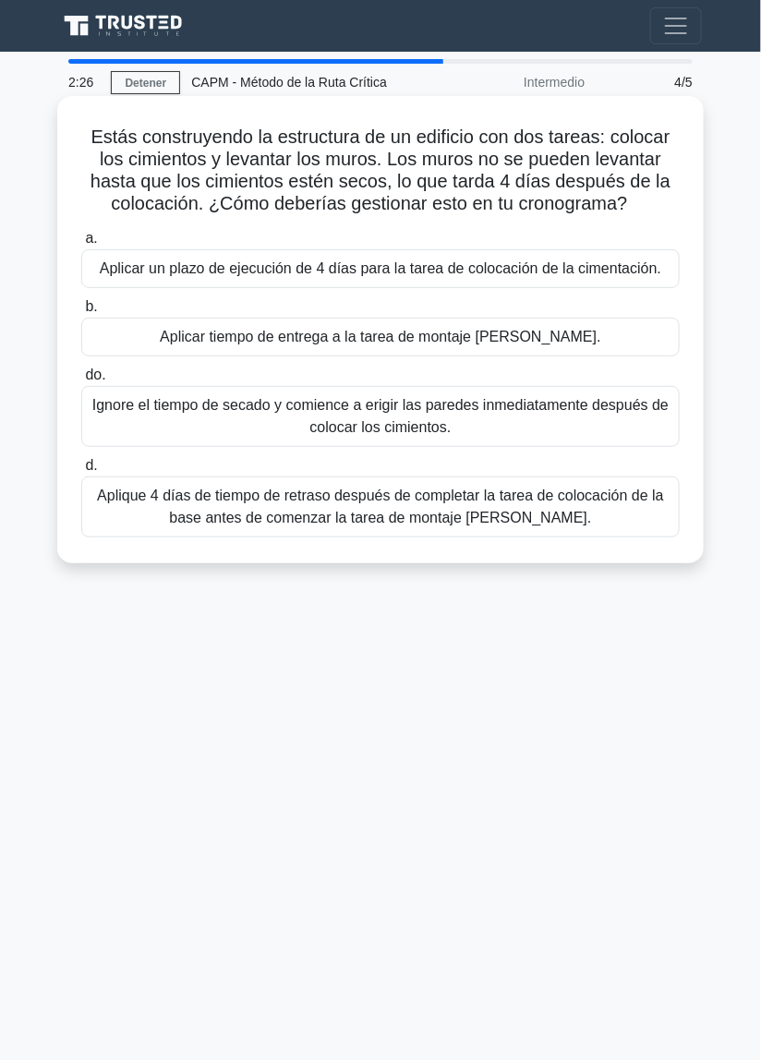
click at [633, 515] on font "Aplique 4 días de tiempo de retraso después de completar la tarea de colocación…" at bounding box center [381, 507] width 582 height 44
click at [81, 472] on input "d. Aplique 4 días de tiempo de retraso después de completar la tarea de colocac…" at bounding box center [81, 466] width 0 height 12
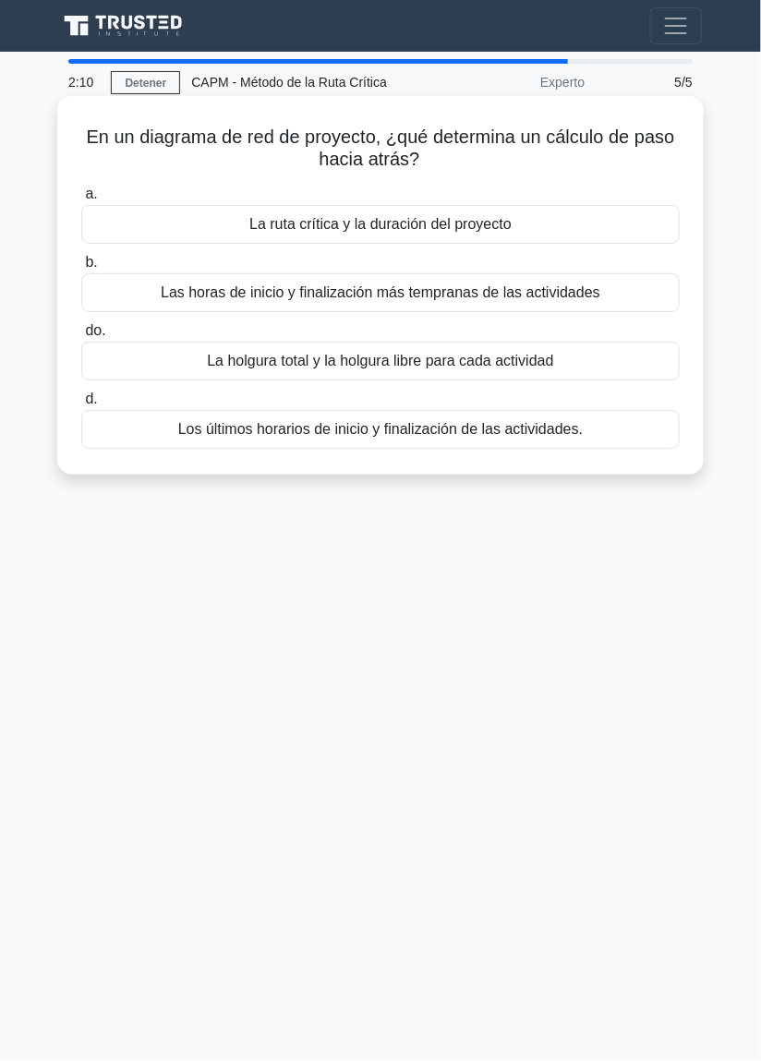
click at [626, 361] on div "La holgura total y la holgura libre para cada actividad" at bounding box center [380, 361] width 599 height 39
click at [81, 337] on input "do. La holgura total y la holgura libre para cada actividad" at bounding box center [81, 331] width 0 height 12
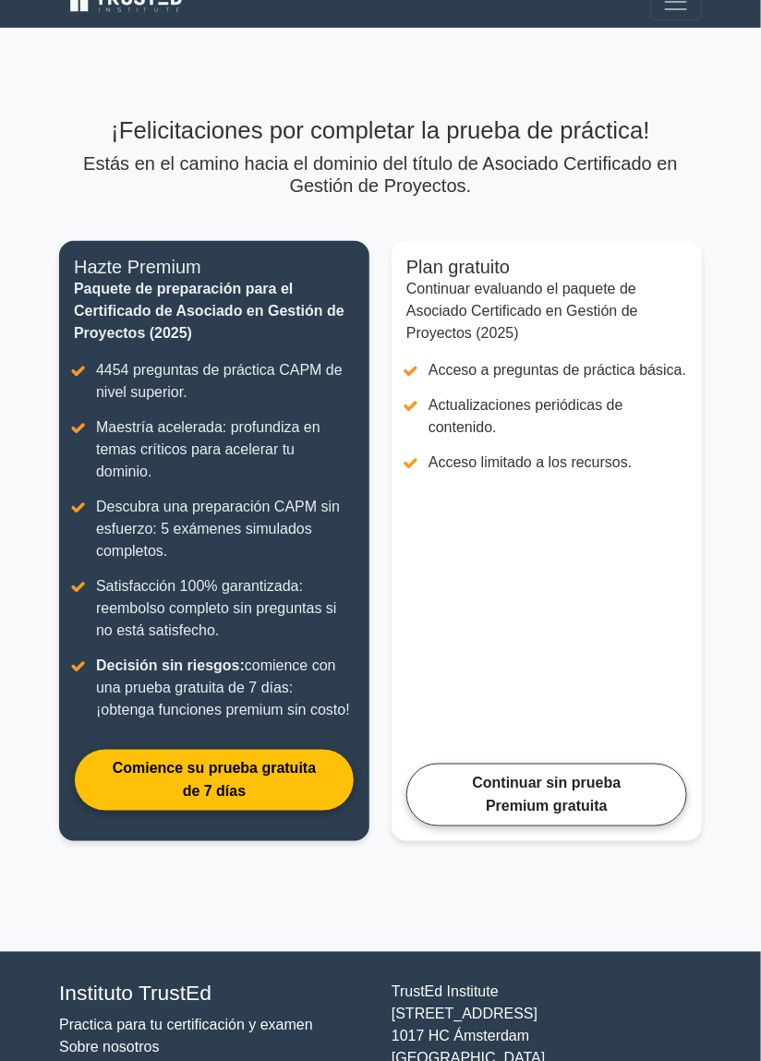
scroll to position [28, 0]
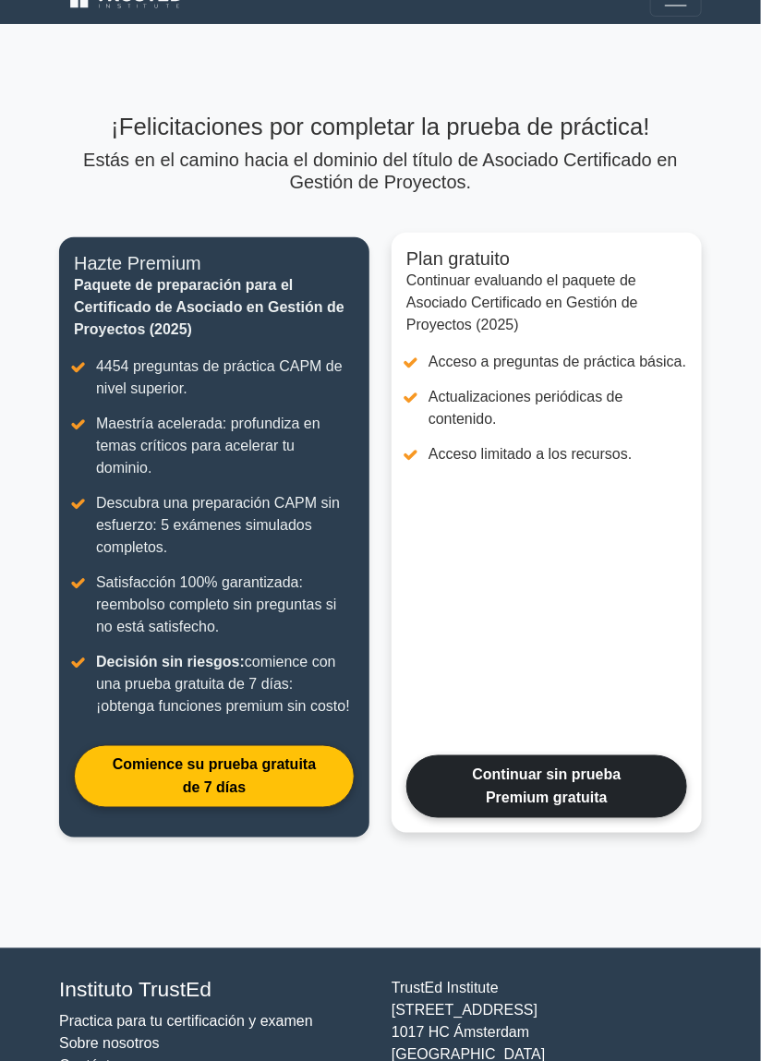
click at [633, 805] on link "Continuar sin prueba Premium gratuita" at bounding box center [546, 787] width 281 height 63
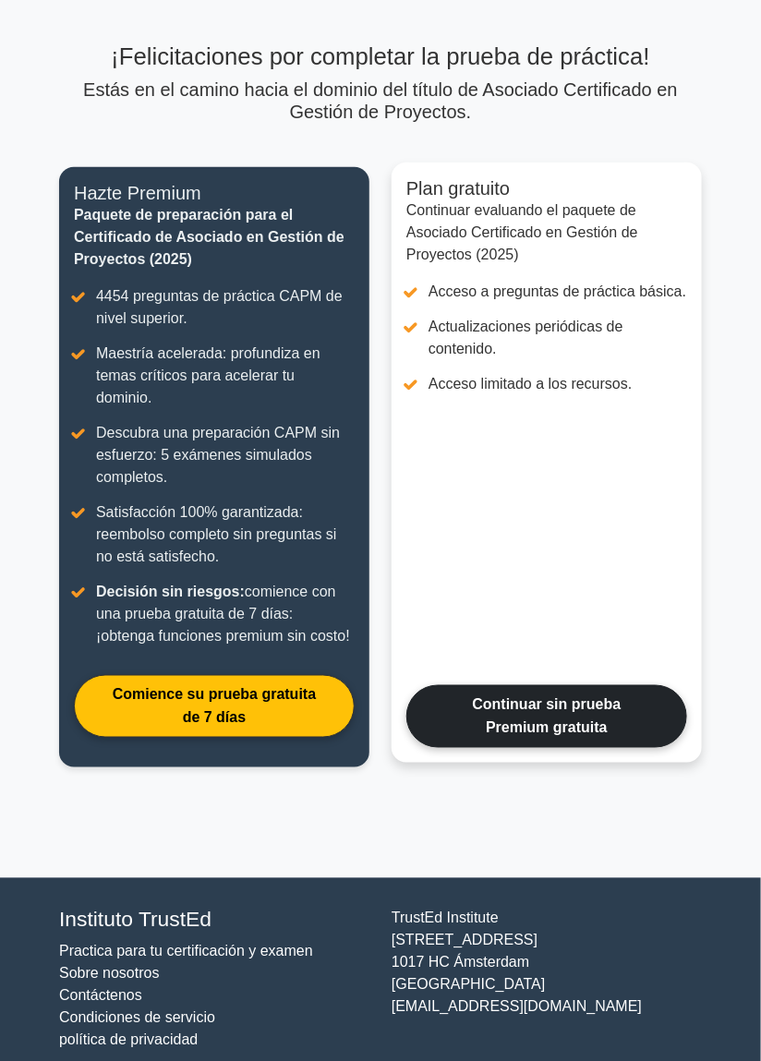
scroll to position [112, 0]
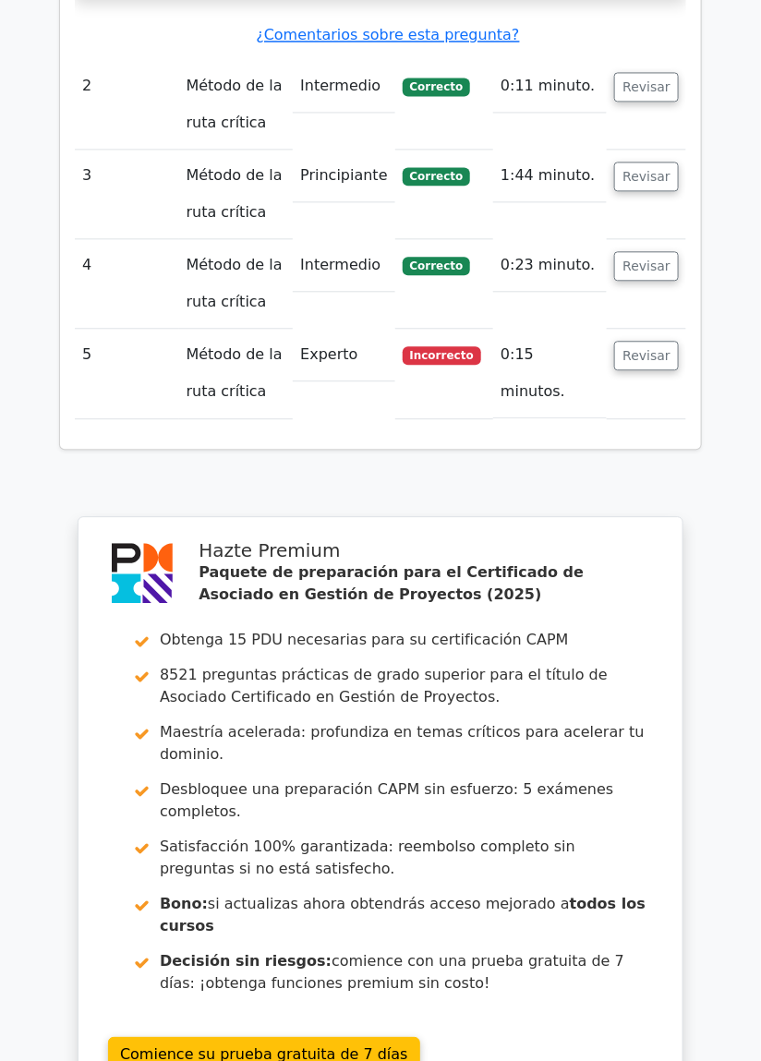
scroll to position [2537, 0]
